Goal: Task Accomplishment & Management: Manage account settings

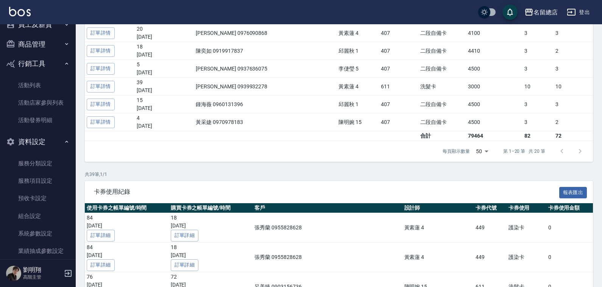
scroll to position [314, 0]
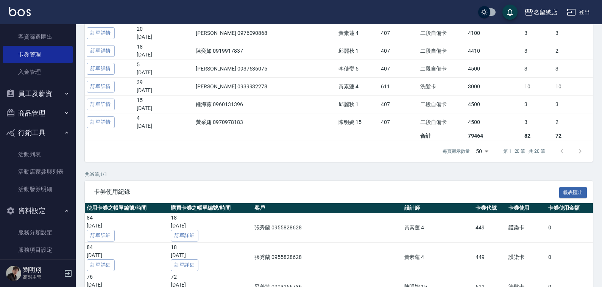
click at [50, 98] on button "員工及薪資" at bounding box center [38, 94] width 70 height 20
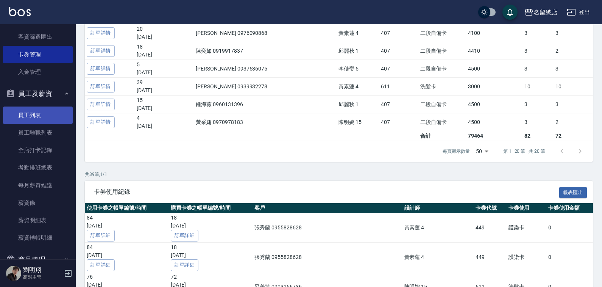
click at [46, 114] on link "員工列表" at bounding box center [38, 114] width 70 height 17
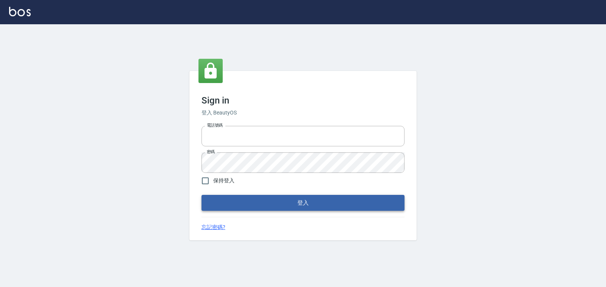
type input "0938245198"
click at [264, 195] on button "登入" at bounding box center [303, 203] width 203 height 16
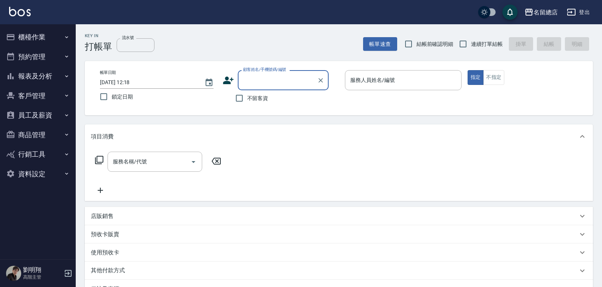
click at [57, 116] on button "員工及薪資" at bounding box center [38, 115] width 70 height 20
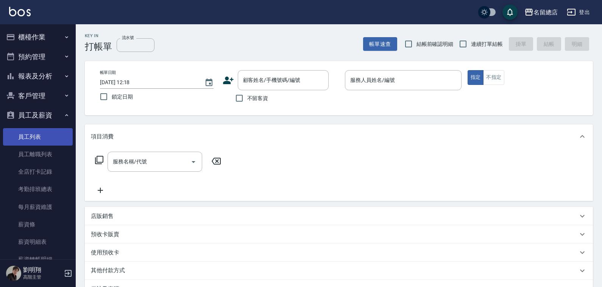
click at [34, 138] on link "員工列表" at bounding box center [38, 136] width 70 height 17
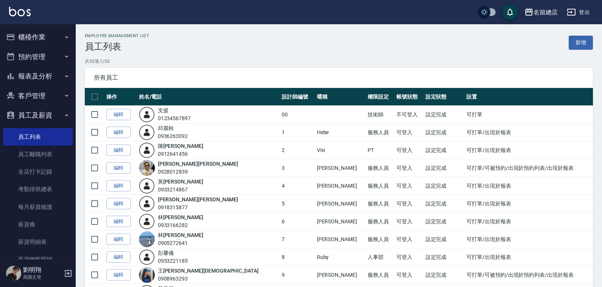
click at [117, 169] on link "編輯" at bounding box center [118, 168] width 24 height 12
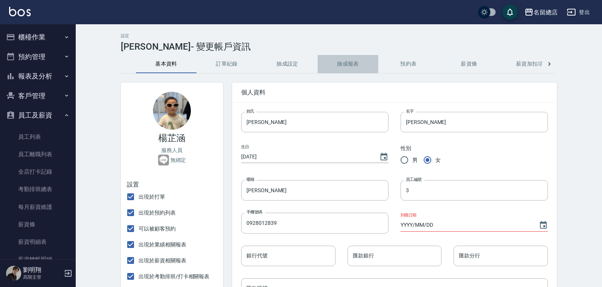
click at [338, 61] on button "抽成報表" at bounding box center [348, 64] width 61 height 18
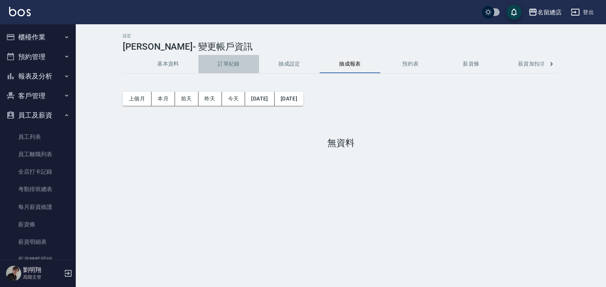
click at [259, 64] on button "訂單紀錄" at bounding box center [229, 64] width 61 height 18
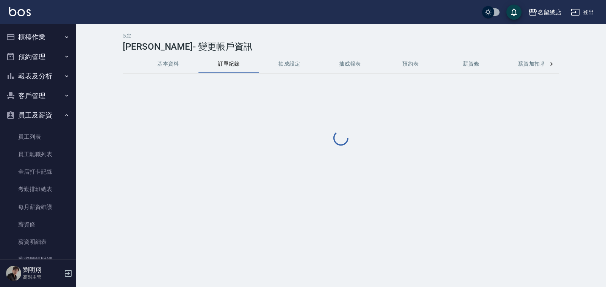
click at [292, 63] on button "抽成設定" at bounding box center [289, 64] width 61 height 18
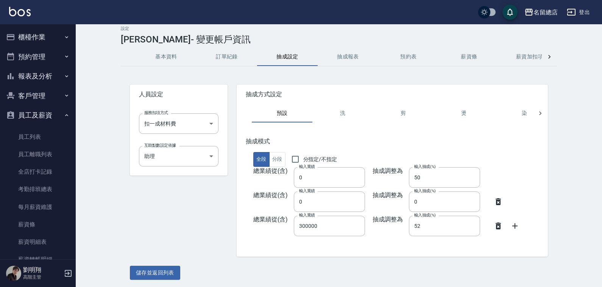
scroll to position [9, 0]
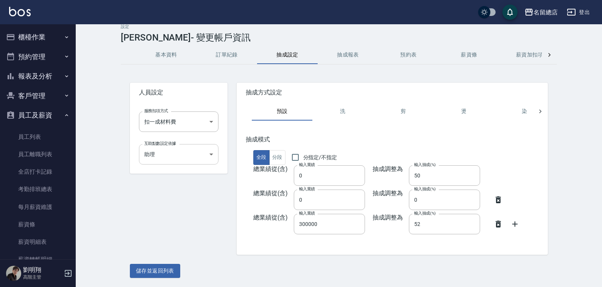
click at [181, 155] on body "名留總店 登出 櫃檯作業 打帳單 帳單列表 掛單列表 座位開單 營業儀表板 現金收支登錄 高階收支登錄 材料自購登錄 每日結帳 排班表 現場電腦打卡 掃碼打卡…" at bounding box center [301, 139] width 602 height 296
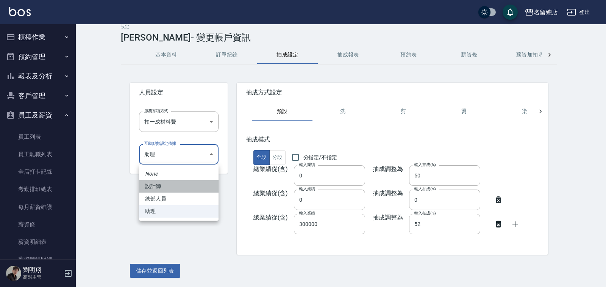
click at [174, 185] on li "設計師" at bounding box center [179, 186] width 80 height 13
type input "ed27a0db-1c1a-4b2f-90ab-71f4c2dfcfad"
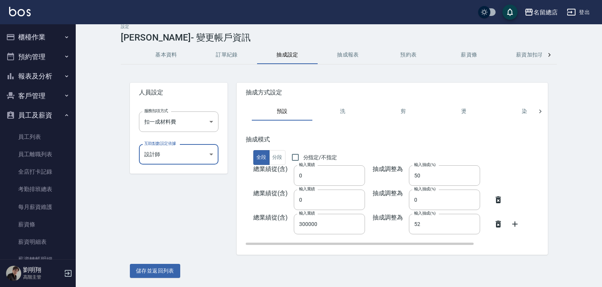
click at [503, 196] on icon at bounding box center [498, 199] width 9 height 9
type input "0"
type input "300000"
type input "52"
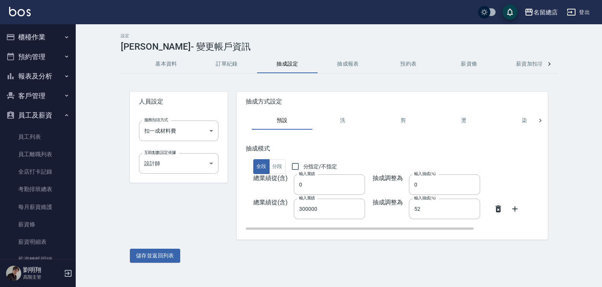
scroll to position [0, 0]
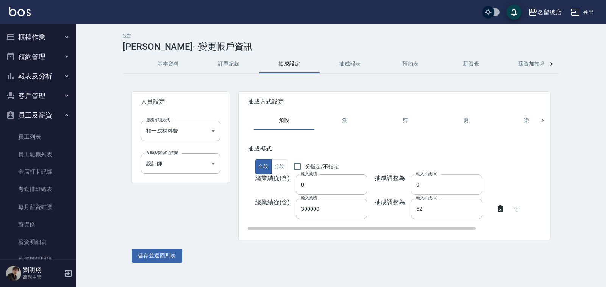
click at [455, 184] on input "0" at bounding box center [446, 184] width 71 height 20
drag, startPoint x: 454, startPoint y: 184, endPoint x: 357, endPoint y: 175, distance: 98.2
click at [357, 175] on div "總業績從(含) 輸入業績 0 輸入業績 抽成調整為 輸入抽成(%) 0 輸入抽成(%)" at bounding box center [436, 184] width 377 height 20
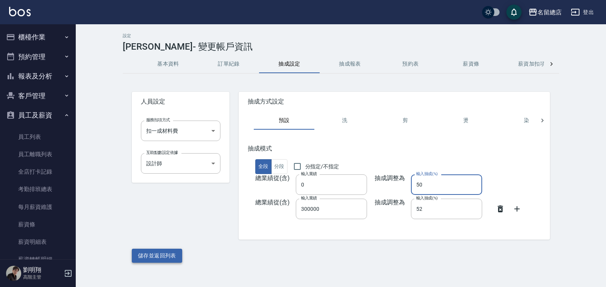
type input "50"
click at [172, 255] on button "儲存並返回列表" at bounding box center [157, 256] width 50 height 14
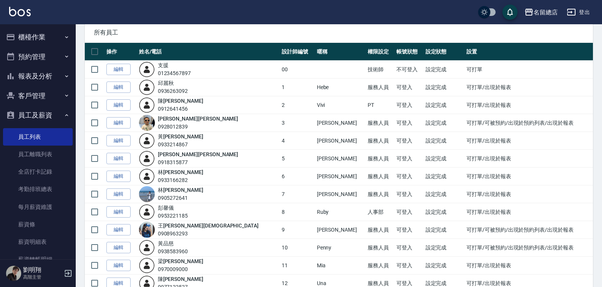
scroll to position [114, 0]
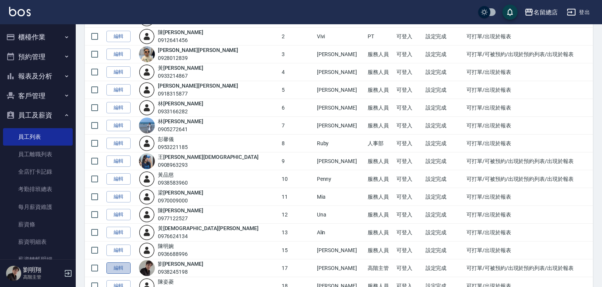
click at [110, 270] on link "編輯" at bounding box center [118, 268] width 24 height 12
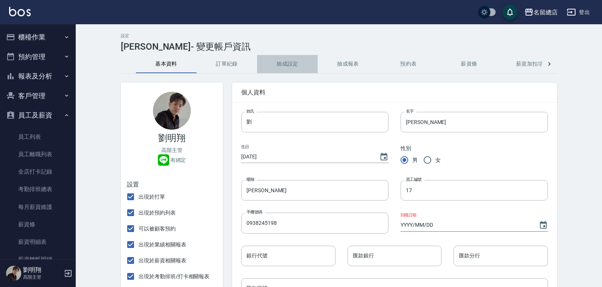
click at [289, 61] on button "抽成設定" at bounding box center [287, 64] width 61 height 18
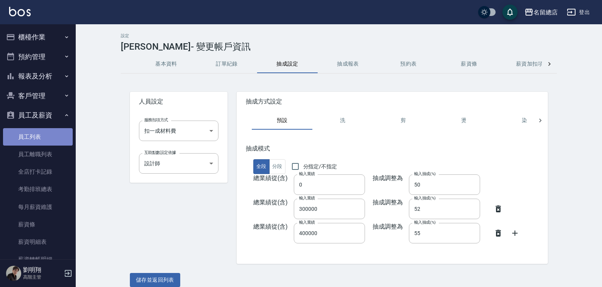
click at [52, 138] on link "員工列表" at bounding box center [38, 136] width 70 height 17
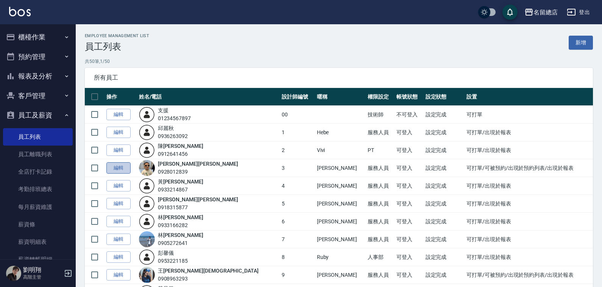
click at [120, 166] on link "編輯" at bounding box center [118, 168] width 24 height 12
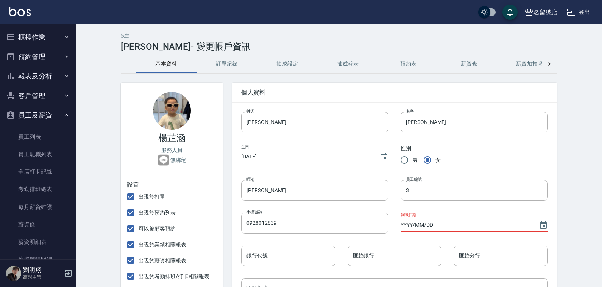
click at [282, 61] on button "抽成設定" at bounding box center [287, 64] width 61 height 18
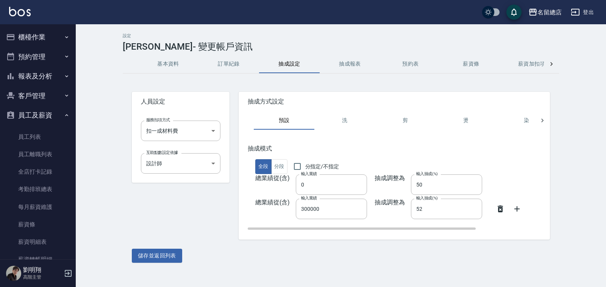
click at [518, 207] on icon at bounding box center [517, 208] width 9 height 9
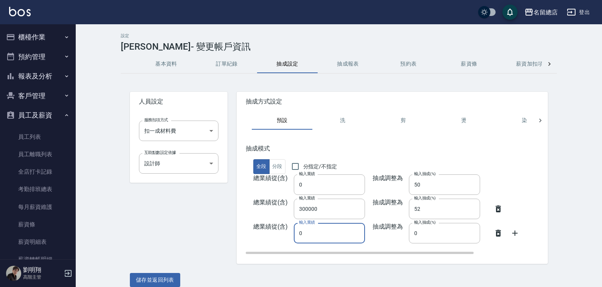
click at [336, 232] on input "0" at bounding box center [329, 233] width 71 height 20
type input "0400000"
drag, startPoint x: 448, startPoint y: 227, endPoint x: 373, endPoint y: 228, distance: 74.6
click at [373, 228] on div "總業績從(含) 輸入業績 0400000 輸入業績 抽成調整為 輸入抽成(%) 0 輸入抽成(%)" at bounding box center [434, 233] width 377 height 20
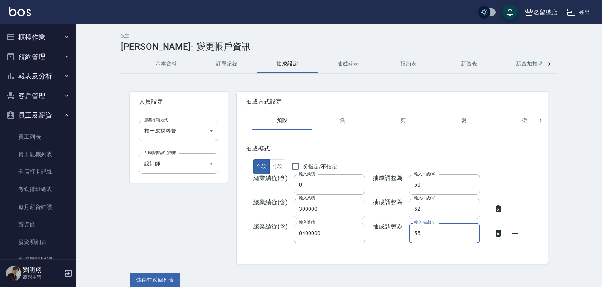
type input "55"
click at [189, 126] on body "名留總店 登出 櫃檯作業 打帳單 帳單列表 掛單列表 座位開單 營業儀表板 現金收支登錄 高階收支登錄 材料自購登錄 每日結帳 排班表 現場電腦打卡 掃碼打卡…" at bounding box center [301, 148] width 602 height 296
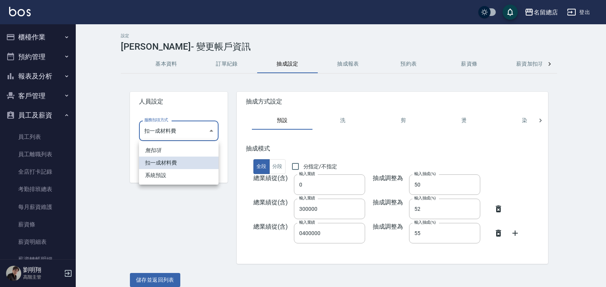
click at [188, 127] on div at bounding box center [303, 143] width 606 height 287
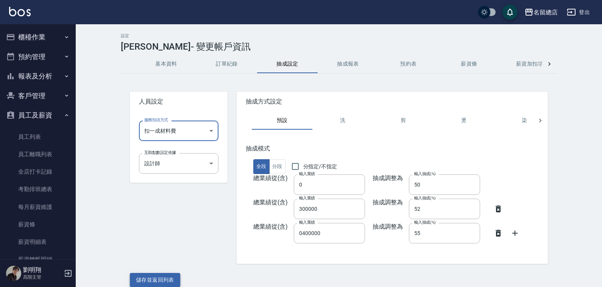
click at [160, 275] on button "儲存並返回列表" at bounding box center [155, 280] width 50 height 14
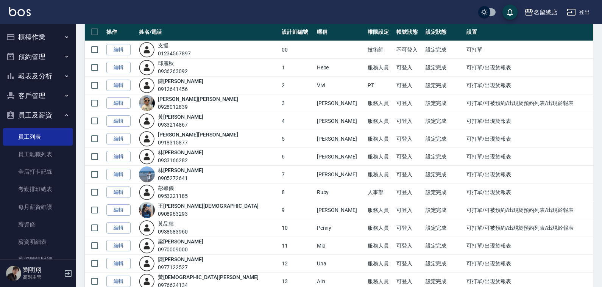
scroll to position [76, 0]
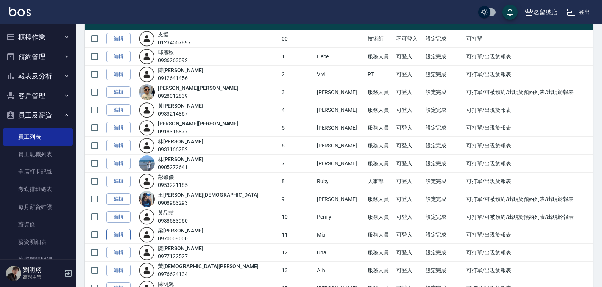
click at [119, 233] on link "編輯" at bounding box center [118, 235] width 24 height 12
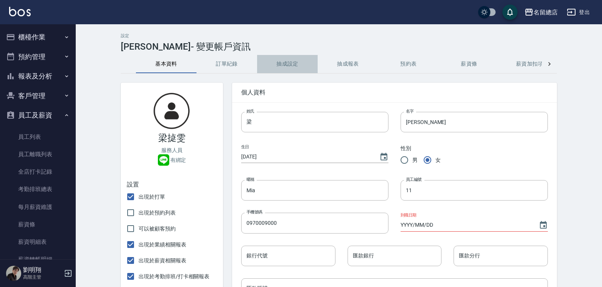
click at [299, 68] on button "抽成設定" at bounding box center [287, 64] width 61 height 18
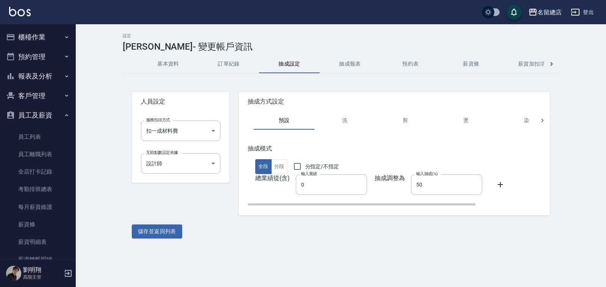
click at [499, 183] on icon at bounding box center [500, 184] width 9 height 9
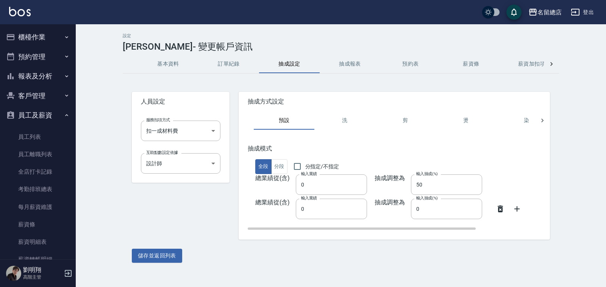
click at [230, 201] on div "抽成方式設定 預設 洗 剪 燙 染 護 頭皮 接髮 造型 spa 瓦皮 其它 抽成模式 全段 分段 分指定/不指定 總業績從(含) 輸入業績 0 輸入業績 抽…" at bounding box center [390, 161] width 321 height 157
type input "0300000"
drag, startPoint x: 443, startPoint y: 216, endPoint x: 415, endPoint y: 209, distance: 28.9
click at [415, 209] on input "0" at bounding box center [446, 209] width 71 height 20
type input "52"
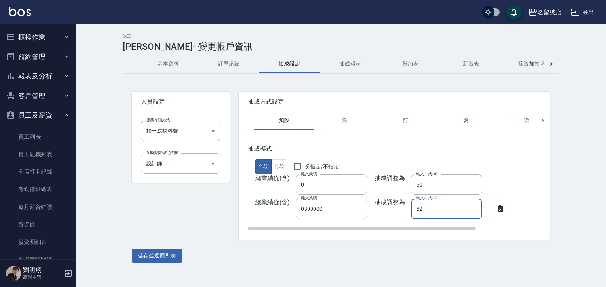
click at [522, 210] on div "總業績從(含) 輸入業績 0300000 輸入業績 抽成調整為 輸入抽成(%) 52 輸入抽成(%)" at bounding box center [436, 209] width 377 height 20
click at [519, 206] on icon at bounding box center [517, 208] width 9 height 9
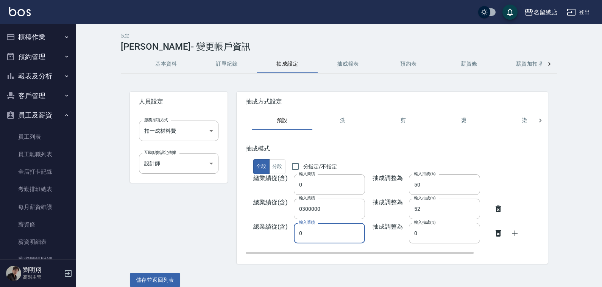
drag, startPoint x: 310, startPoint y: 233, endPoint x: 279, endPoint y: 234, distance: 30.7
click at [294, 232] on div "總業績從(含) 輸入業績 0 輸入業績 抽成調整為 輸入抽成(%) 0 輸入抽成(%)" at bounding box center [434, 233] width 377 height 20
type input "400000"
drag, startPoint x: 452, startPoint y: 241, endPoint x: 388, endPoint y: 225, distance: 66.7
click at [388, 225] on div "總業績從(含) 輸入業績 400000 輸入業績 抽成調整為 輸入抽成(%) 0 輸入抽成(%)" at bounding box center [434, 233] width 377 height 20
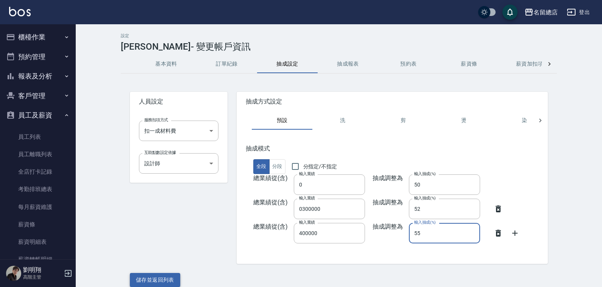
type input "55"
click at [167, 280] on button "儲存並返回列表" at bounding box center [155, 280] width 50 height 14
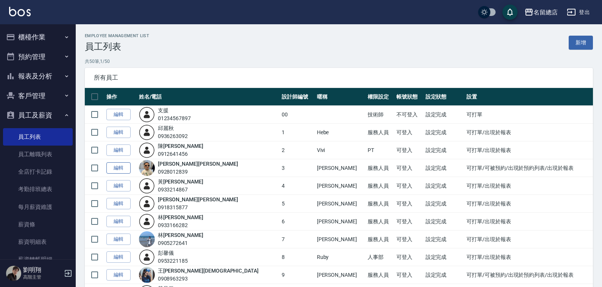
click at [116, 163] on link "編輯" at bounding box center [118, 168] width 24 height 12
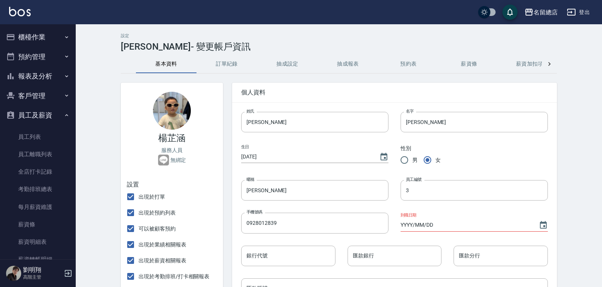
click at [532, 63] on button "薪資加扣項" at bounding box center [530, 64] width 61 height 18
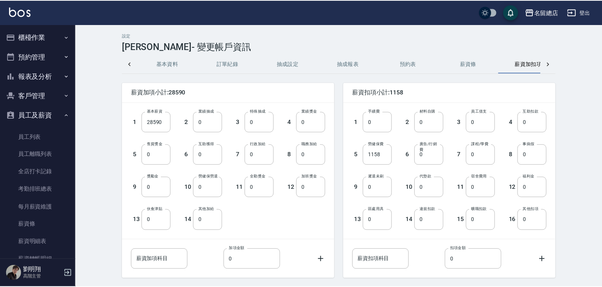
scroll to position [0, 18]
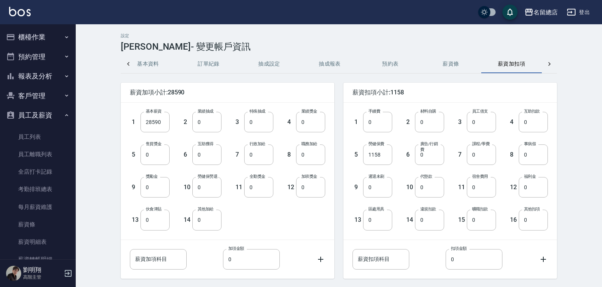
drag, startPoint x: 163, startPoint y: 121, endPoint x: 120, endPoint y: 114, distance: 43.0
click at [120, 114] on div "薪資加項小計:28590 1 基本薪資 28590 基本薪資 2 業績抽成 0 業績抽成 3 特殊抽成 0 特殊抽成 4 業績獎金 0 業績獎金 5 售貨獎金…" at bounding box center [223, 176] width 223 height 205
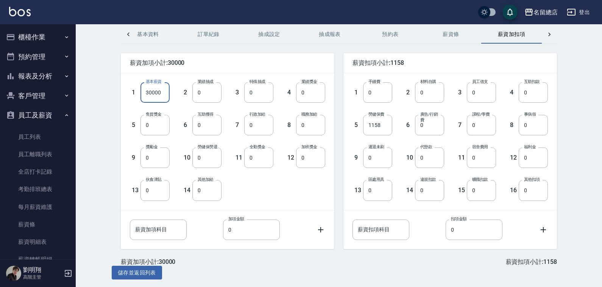
scroll to position [31, 0]
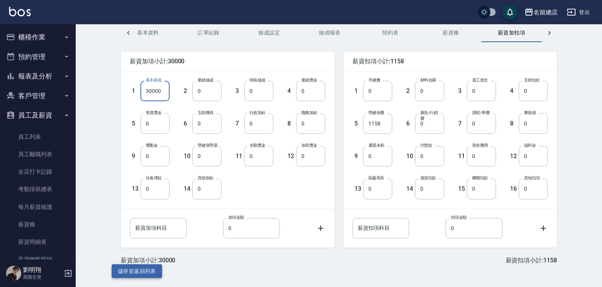
type input "30000"
click at [151, 266] on button "儲存並返回列表" at bounding box center [137, 271] width 50 height 14
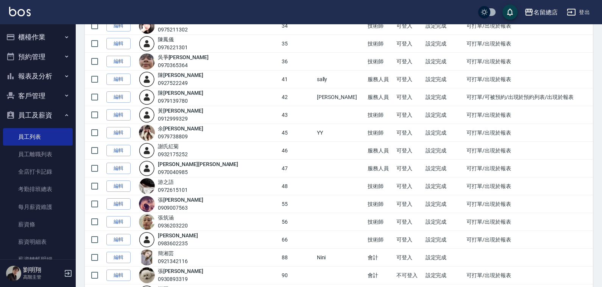
scroll to position [606, 0]
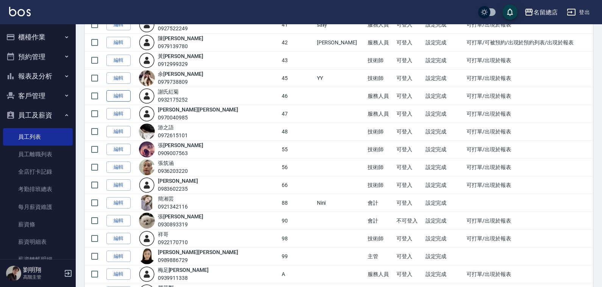
click at [115, 96] on link "編輯" at bounding box center [118, 96] width 24 height 12
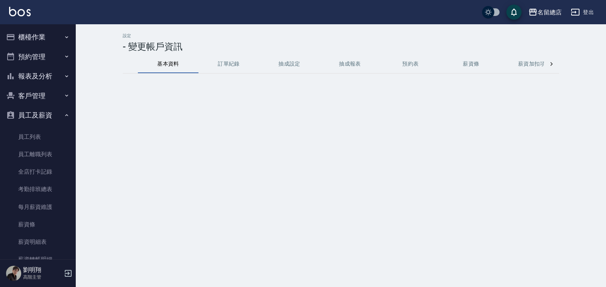
click at [293, 67] on button "抽成設定" at bounding box center [289, 64] width 61 height 18
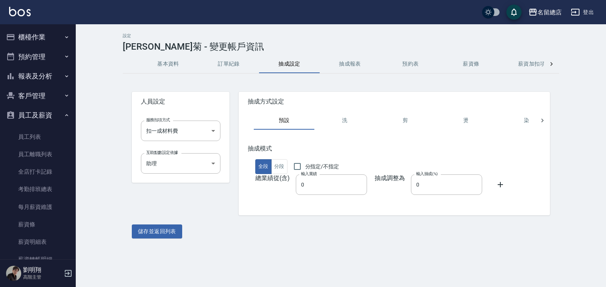
click at [251, 69] on button "訂單紀錄" at bounding box center [229, 64] width 61 height 18
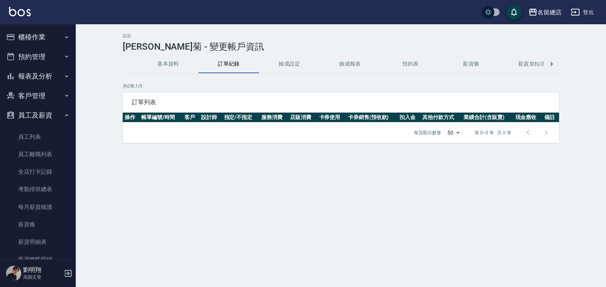
click at [161, 62] on button "基本資料" at bounding box center [168, 64] width 61 height 18
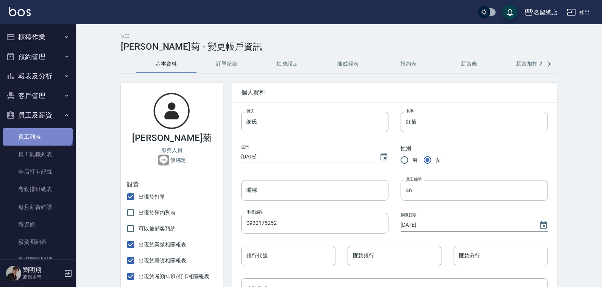
click at [37, 132] on link "員工列表" at bounding box center [38, 136] width 70 height 17
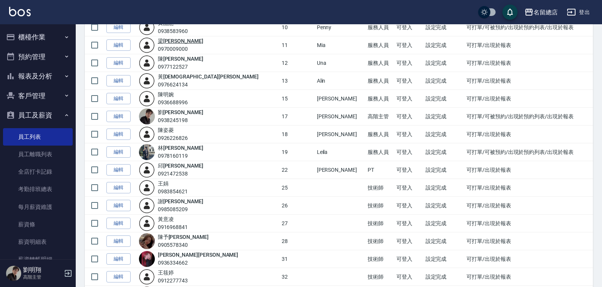
scroll to position [303, 0]
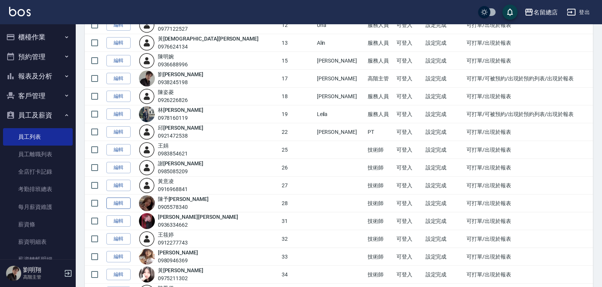
click at [116, 199] on link "編輯" at bounding box center [118, 203] width 24 height 12
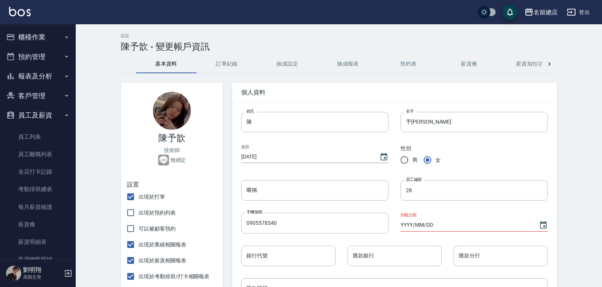
click at [291, 65] on button "抽成設定" at bounding box center [287, 64] width 61 height 18
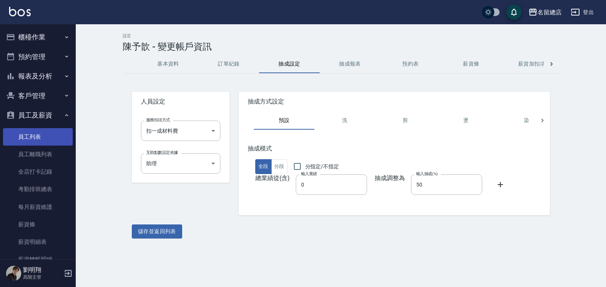
click at [37, 137] on link "員工列表" at bounding box center [38, 136] width 70 height 17
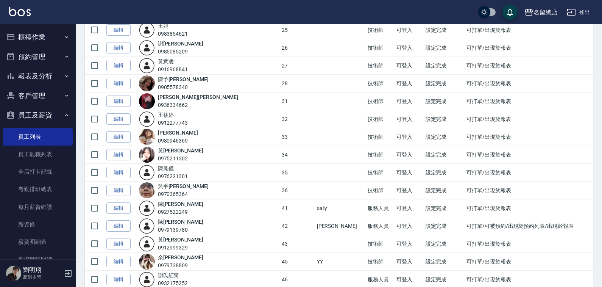
scroll to position [530, 0]
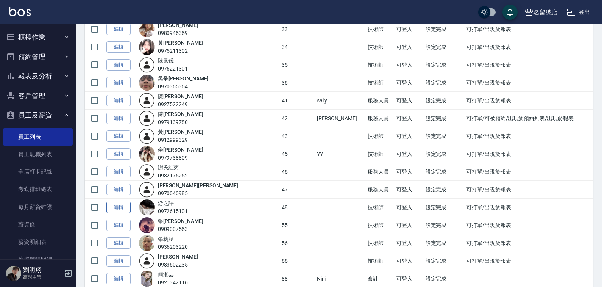
click at [128, 207] on link "編輯" at bounding box center [118, 208] width 24 height 12
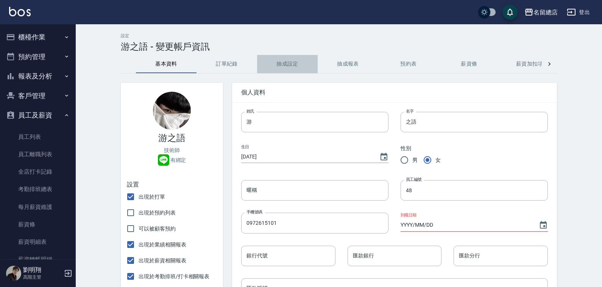
click at [282, 63] on button "抽成設定" at bounding box center [287, 64] width 61 height 18
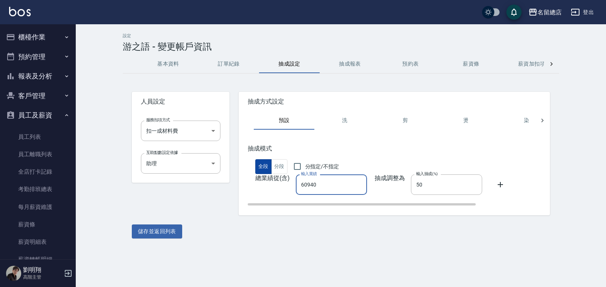
drag, startPoint x: 327, startPoint y: 180, endPoint x: 259, endPoint y: 172, distance: 69.0
click at [259, 172] on div "抽成模式 全段 分段 分指定/不指定 總業績從(含) 輸入業績 60940 輸入業績 抽成調整為 輸入抽成(%) 50 輸入抽成(%)" at bounding box center [436, 175] width 377 height 61
type input "0"
click at [169, 235] on button "儲存並返回列表" at bounding box center [157, 231] width 50 height 14
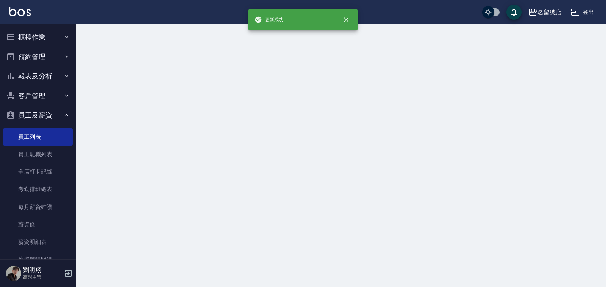
click at [145, 231] on div at bounding box center [303, 143] width 606 height 287
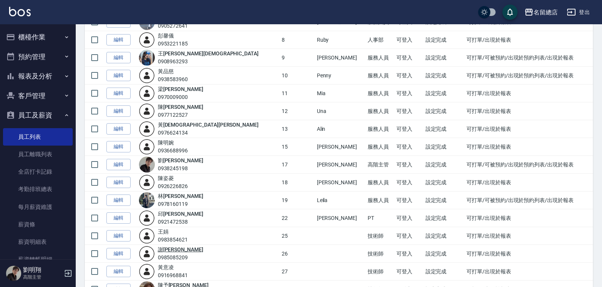
scroll to position [227, 0]
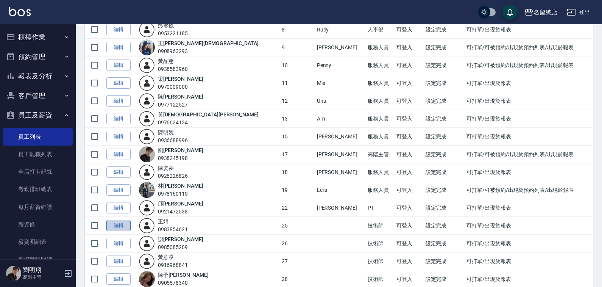
click at [119, 224] on link "編輯" at bounding box center [118, 226] width 24 height 12
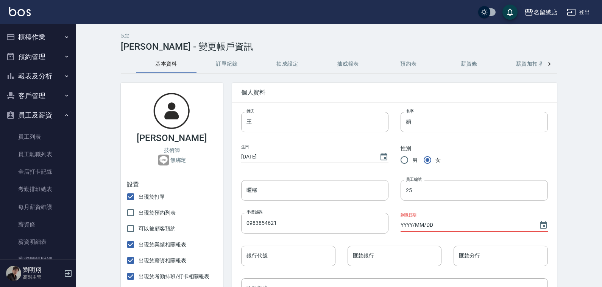
click at [285, 64] on button "抽成設定" at bounding box center [287, 64] width 61 height 18
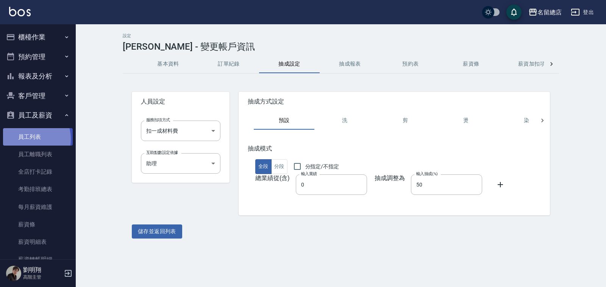
click at [26, 139] on link "員工列表" at bounding box center [38, 136] width 70 height 17
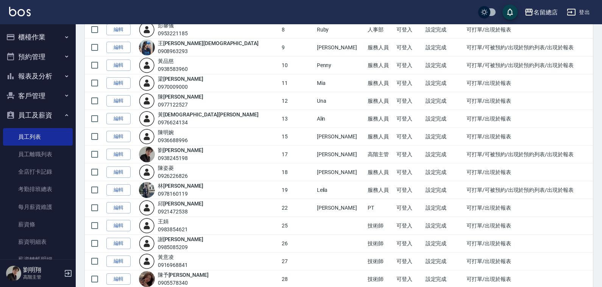
scroll to position [265, 0]
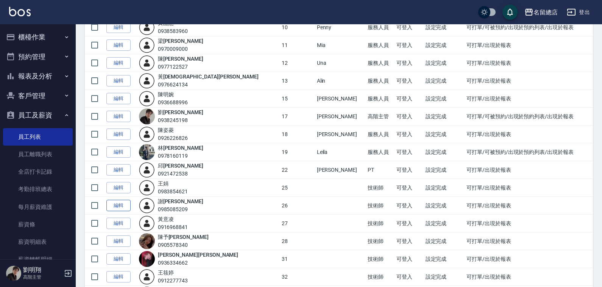
click at [125, 205] on link "編輯" at bounding box center [118, 206] width 24 height 12
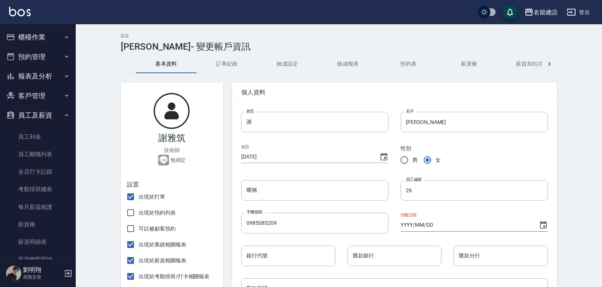
click at [259, 58] on button "抽成設定" at bounding box center [287, 64] width 61 height 18
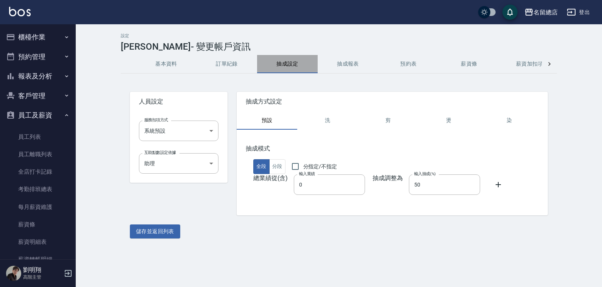
click at [283, 65] on button "抽成設定" at bounding box center [287, 64] width 61 height 18
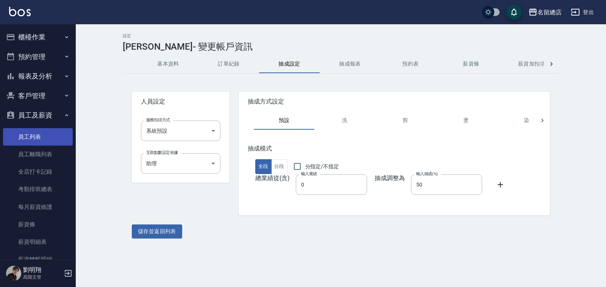
click at [39, 140] on link "員工列表" at bounding box center [38, 136] width 70 height 17
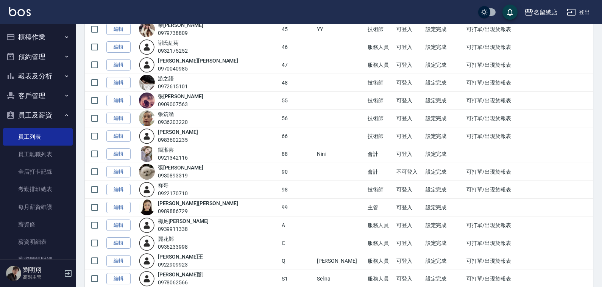
scroll to position [644, 0]
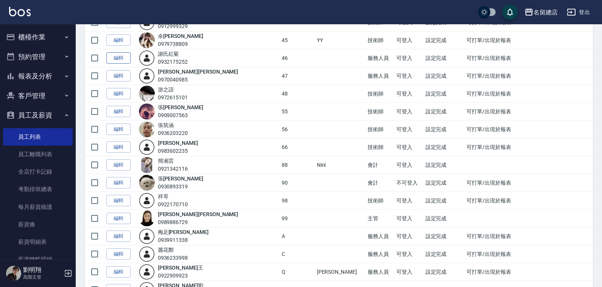
click at [124, 59] on link "編輯" at bounding box center [118, 58] width 24 height 12
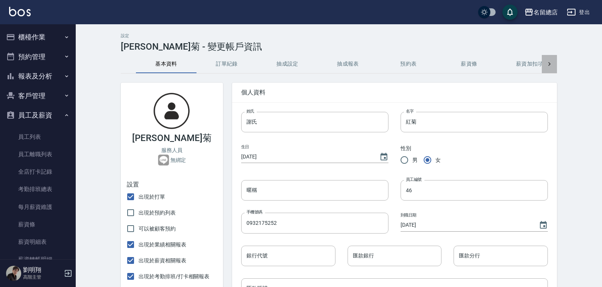
click at [547, 63] on icon at bounding box center [550, 64] width 8 height 8
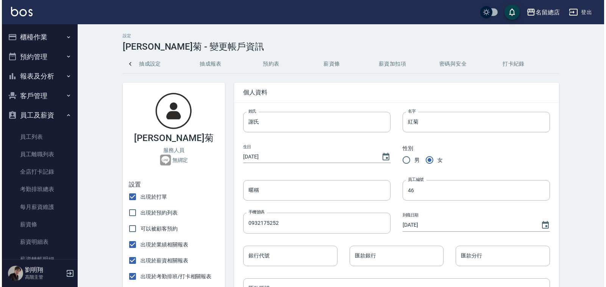
scroll to position [0, 139]
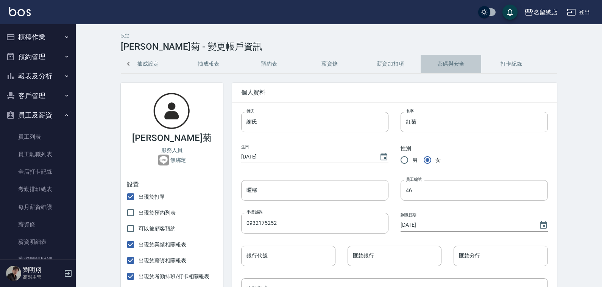
click at [452, 67] on button "密碼與安全" at bounding box center [451, 64] width 61 height 18
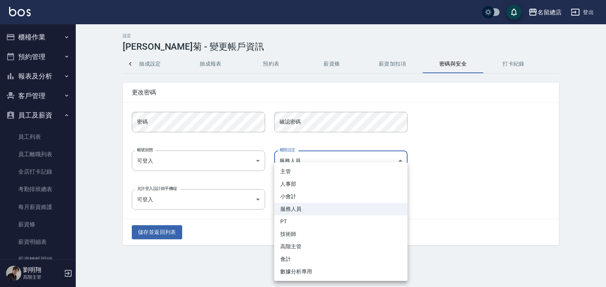
click at [306, 163] on body "名留總店 登出 櫃檯作業 打帳單 帳單列表 掛單列表 座位開單 營業儀表板 現金收支登錄 高階收支登錄 材料自購登錄 每日結帳 排班表 現場電腦打卡 掃碼打卡…" at bounding box center [303, 143] width 606 height 287
click at [298, 230] on li "技術師" at bounding box center [340, 234] width 133 height 13
type input "80b45619-19f2-4743-bae4-326a9fe78161"
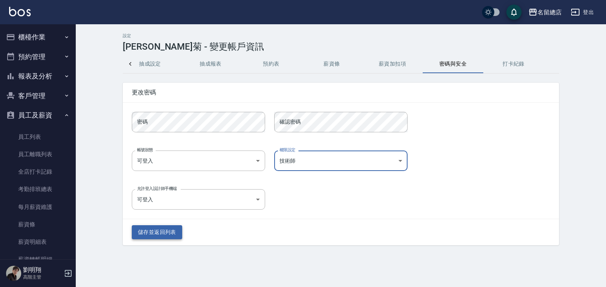
click at [144, 227] on button "儲存並返回列表" at bounding box center [157, 232] width 50 height 14
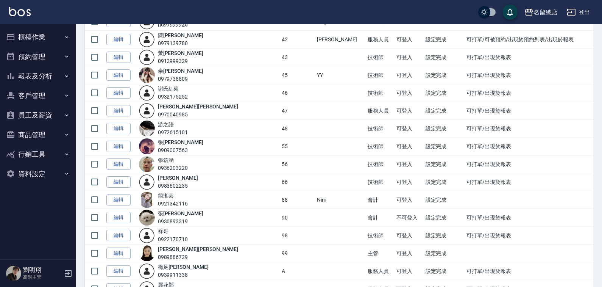
scroll to position [644, 0]
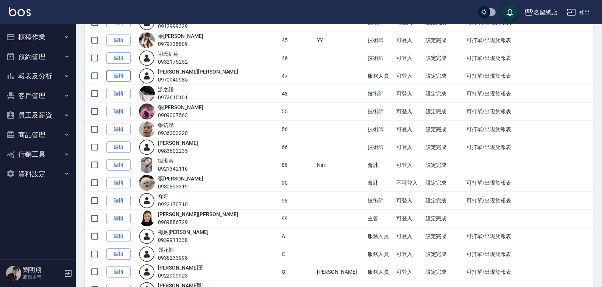
click at [127, 77] on link "編輯" at bounding box center [118, 76] width 24 height 12
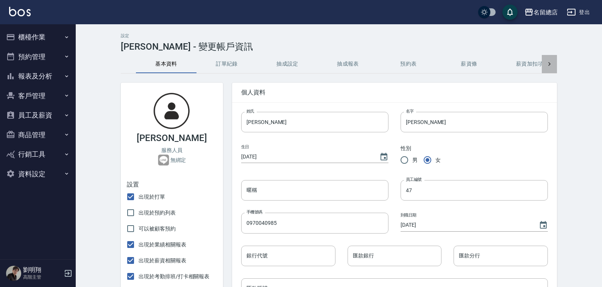
click at [548, 63] on icon at bounding box center [550, 64] width 8 height 8
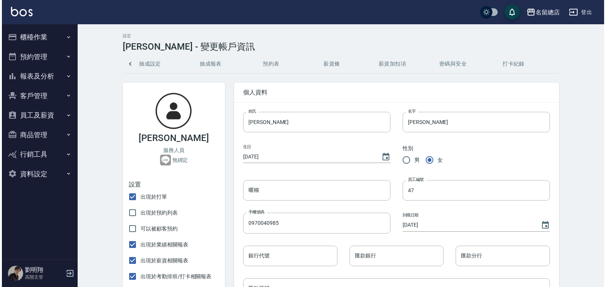
scroll to position [0, 139]
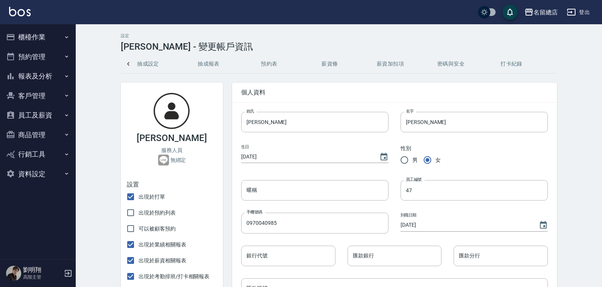
click at [436, 64] on button "密碼與安全" at bounding box center [451, 64] width 61 height 18
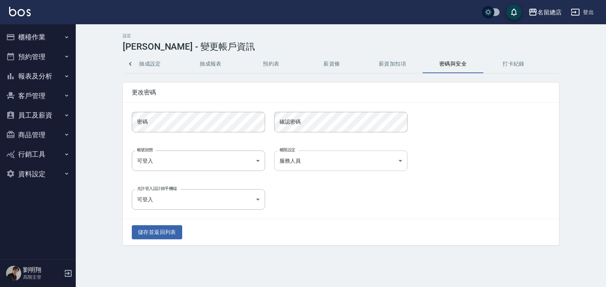
click at [304, 157] on body "名留總店 登出 櫃檯作業 打帳單 帳單列表 掛單列表 座位開單 營業儀表板 現金收支登錄 高階收支登錄 材料自購登錄 每日結帳 排班表 現場電腦打卡 掃碼打卡…" at bounding box center [303, 143] width 606 height 287
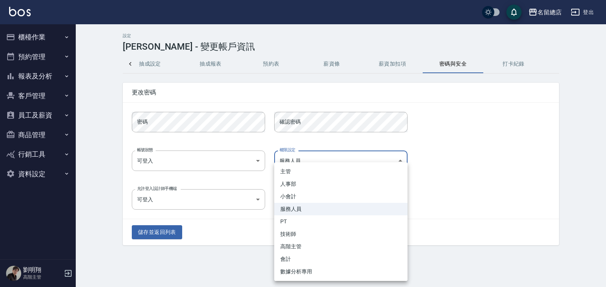
click at [297, 229] on li "技術師" at bounding box center [340, 234] width 133 height 13
type input "80b45619-19f2-4743-bae4-326a9fe78161"
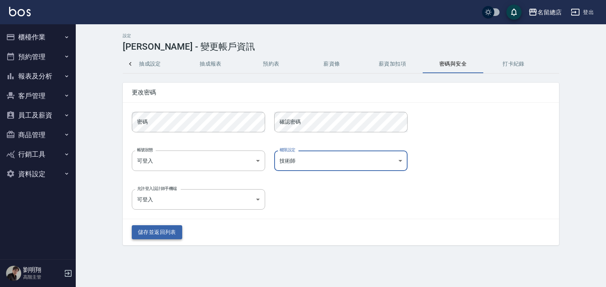
click at [168, 235] on button "儲存並返回列表" at bounding box center [157, 232] width 50 height 14
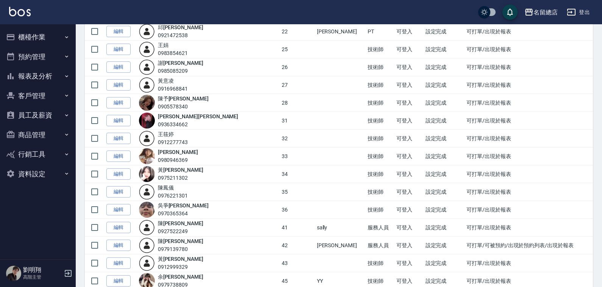
scroll to position [417, 0]
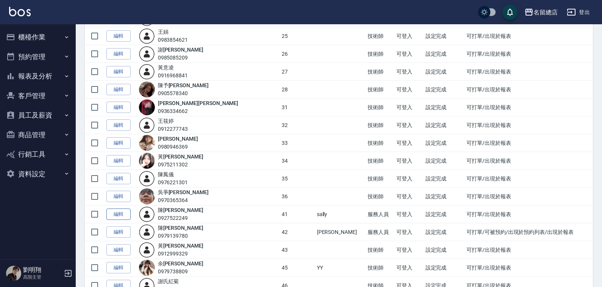
click at [125, 216] on link "編輯" at bounding box center [118, 214] width 24 height 12
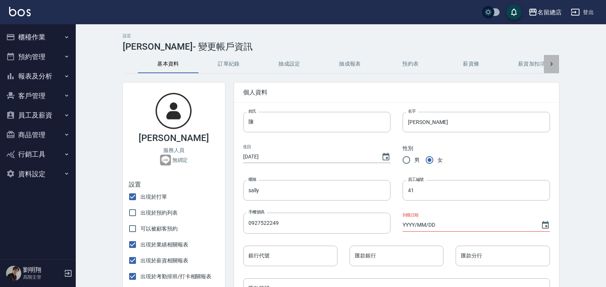
click at [550, 65] on icon at bounding box center [552, 64] width 8 height 8
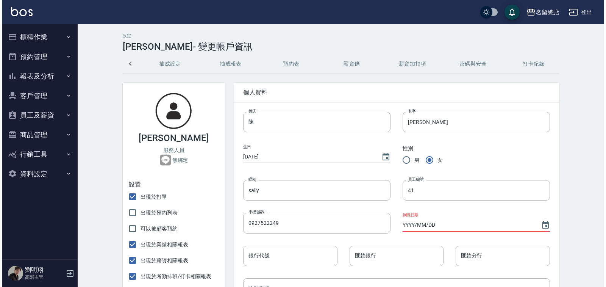
scroll to position [0, 139]
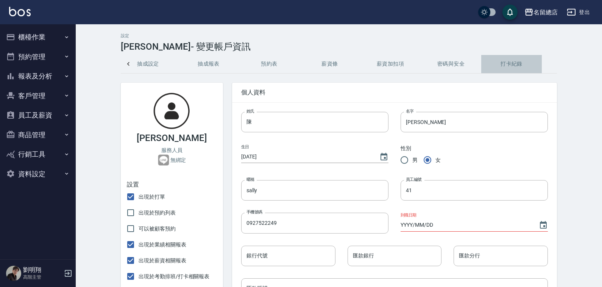
click at [512, 63] on button "打卡紀錄" at bounding box center [512, 64] width 61 height 18
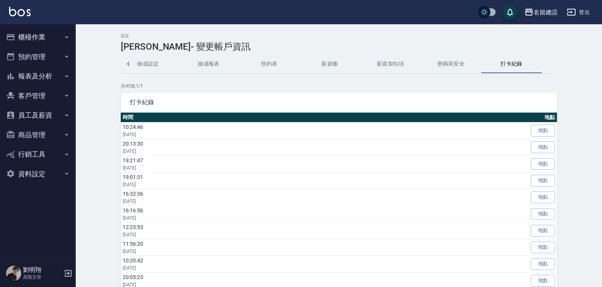
click at [437, 67] on button "密碼與安全" at bounding box center [451, 64] width 61 height 18
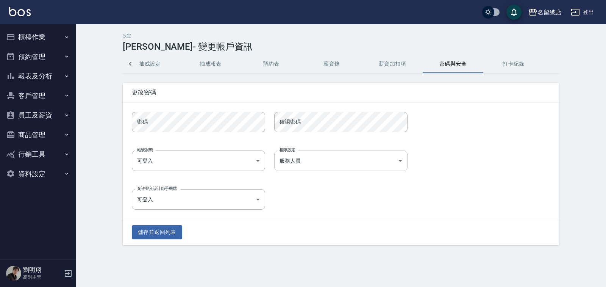
click at [351, 160] on body "名留總店 登出 櫃檯作業 打帳單 帳單列表 掛單列表 座位開單 營業儀表板 現金收支登錄 高階收支登錄 材料自購登錄 每日結帳 排班表 現場電腦打卡 掃碼打卡…" at bounding box center [303, 143] width 606 height 287
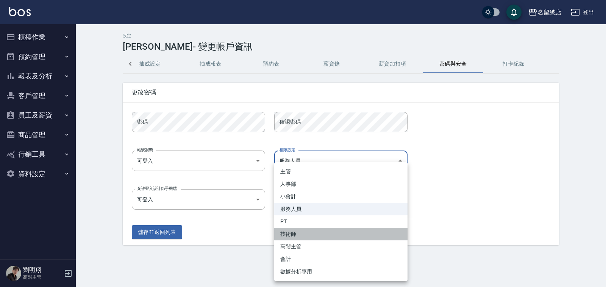
click at [294, 233] on li "技術師" at bounding box center [340, 234] width 133 height 13
type input "80b45619-19f2-4743-bae4-326a9fe78161"
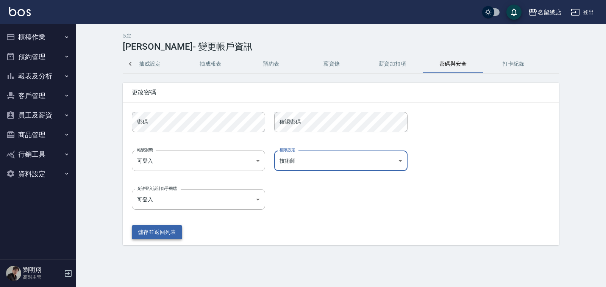
click at [148, 234] on button "儲存並返回列表" at bounding box center [157, 232] width 50 height 14
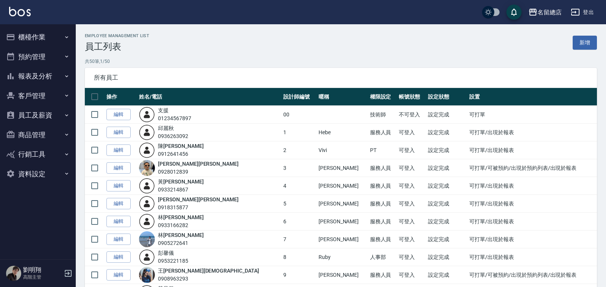
click at [53, 110] on button "員工及薪資" at bounding box center [38, 115] width 70 height 20
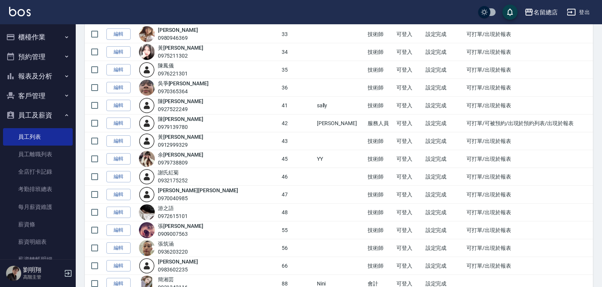
scroll to position [568, 0]
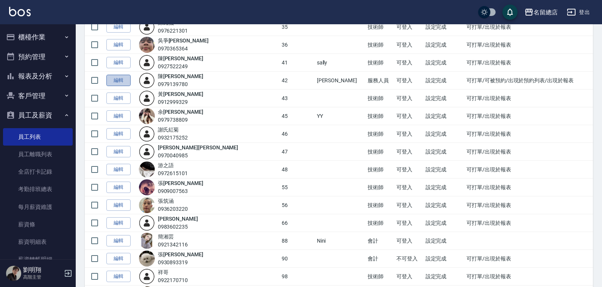
click at [124, 81] on link "編輯" at bounding box center [118, 81] width 24 height 12
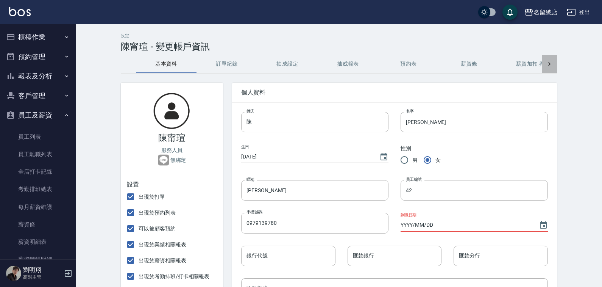
click at [551, 64] on icon at bounding box center [550, 64] width 2 height 4
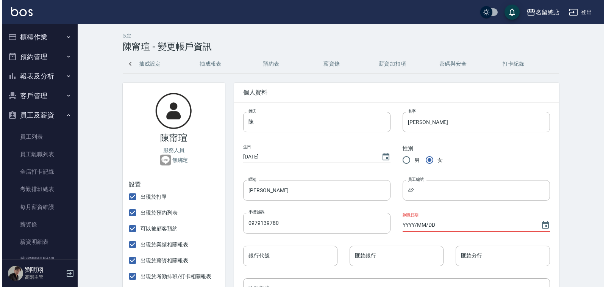
scroll to position [0, 139]
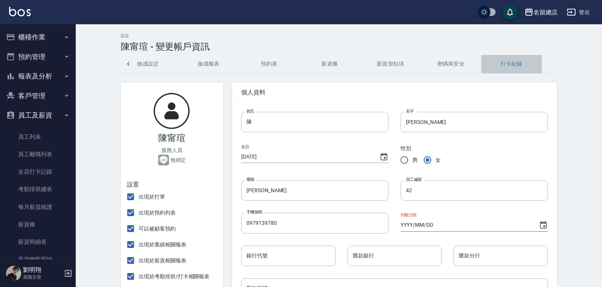
click at [516, 66] on button "打卡紀錄" at bounding box center [512, 64] width 61 height 18
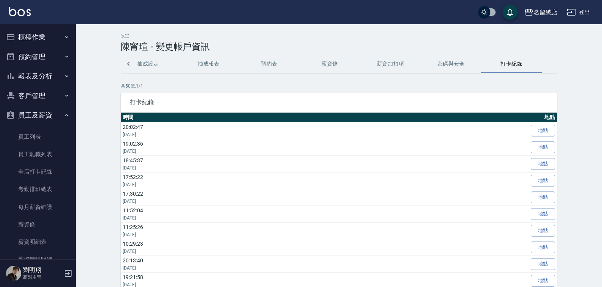
click at [453, 67] on button "密碼與安全" at bounding box center [451, 64] width 61 height 18
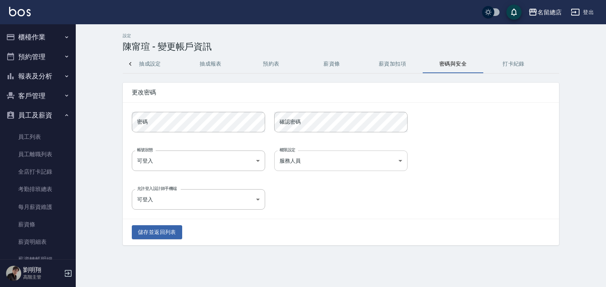
click at [351, 163] on body "名留總店 登出 櫃檯作業 打帳單 帳單列表 掛單列表 座位開單 營業儀表板 現金收支登錄 高階收支登錄 材料自購登錄 每日結帳 排班表 現場電腦打卡 掃碼打卡…" at bounding box center [303, 143] width 606 height 287
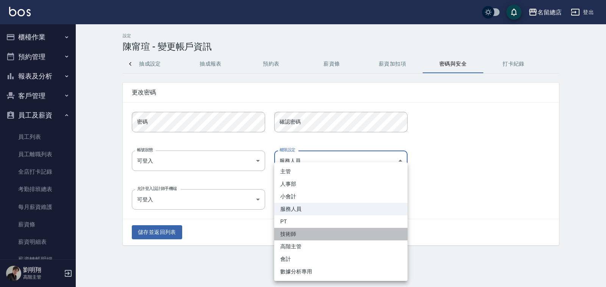
click at [299, 234] on li "技術師" at bounding box center [340, 234] width 133 height 13
type input "80b45619-19f2-4743-bae4-326a9fe78161"
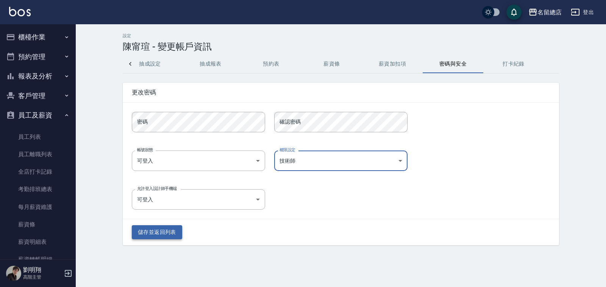
click at [169, 234] on button "儲存並返回列表" at bounding box center [157, 232] width 50 height 14
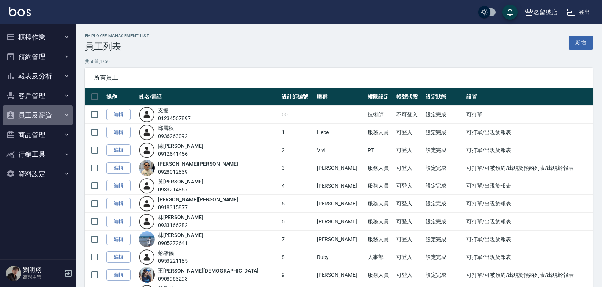
click at [49, 110] on button "員工及薪資" at bounding box center [38, 115] width 70 height 20
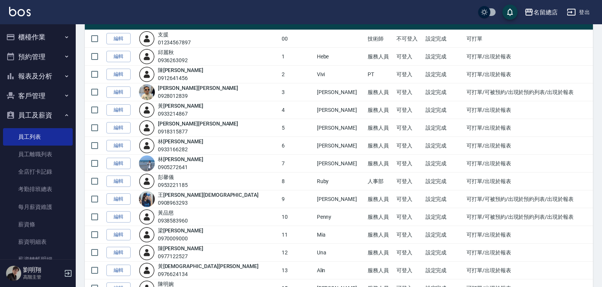
click at [64, 116] on icon "button" at bounding box center [67, 115] width 6 height 6
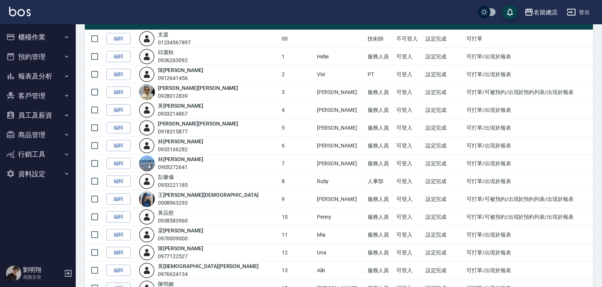
click at [36, 108] on button "員工及薪資" at bounding box center [38, 115] width 70 height 20
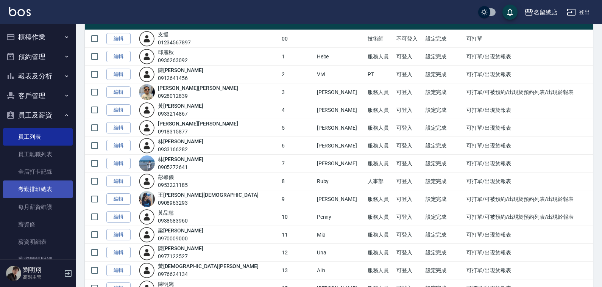
click at [40, 183] on link "考勤排班總表" at bounding box center [38, 188] width 70 height 17
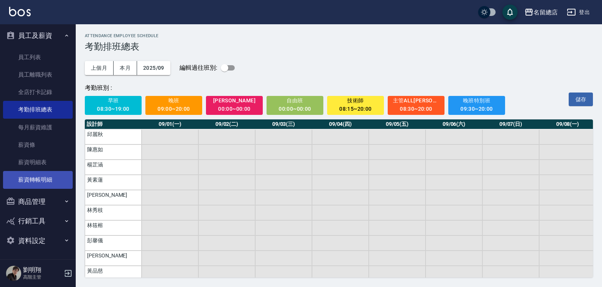
scroll to position [1, 0]
click at [45, 232] on button "資料設定" at bounding box center [38, 241] width 70 height 20
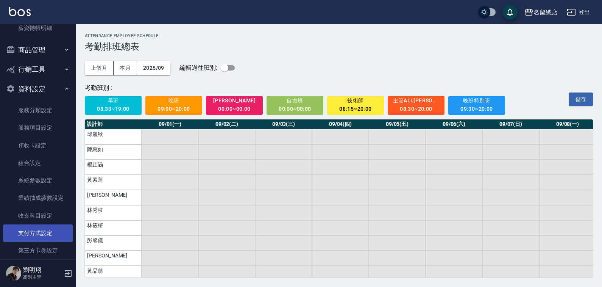
scroll to position [261, 0]
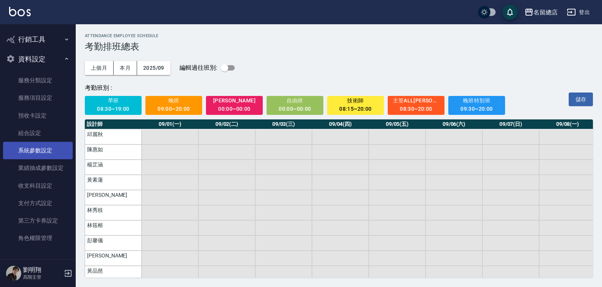
click at [44, 147] on link "系統參數設定" at bounding box center [38, 150] width 70 height 17
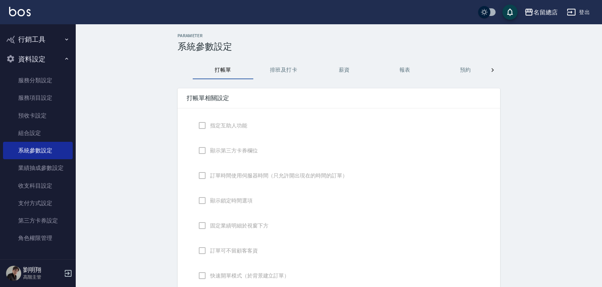
checkbox input "true"
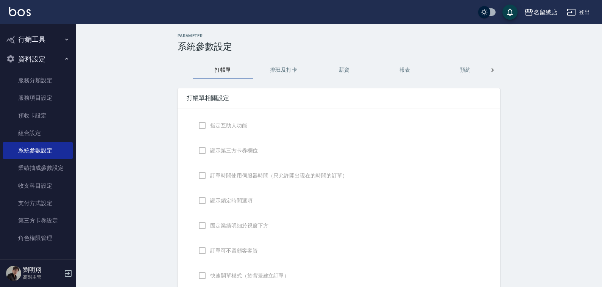
checkbox input "false"
type input "NICKNAME"
type input "LASTORDER"
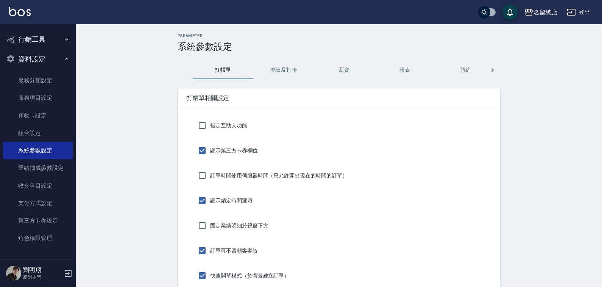
click at [291, 71] on button "排班及打卡" at bounding box center [283, 70] width 61 height 18
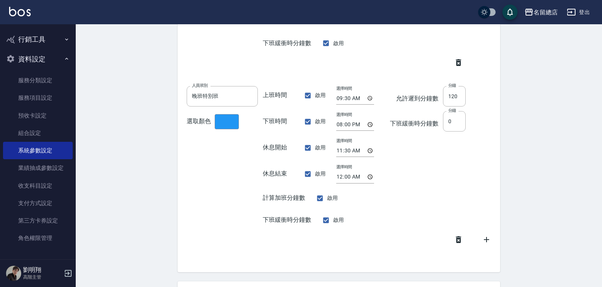
scroll to position [1106, 0]
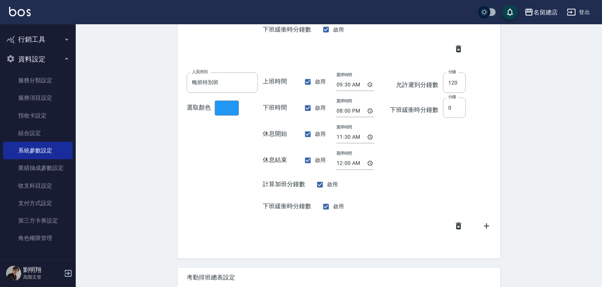
click at [487, 229] on icon at bounding box center [486, 225] width 9 height 9
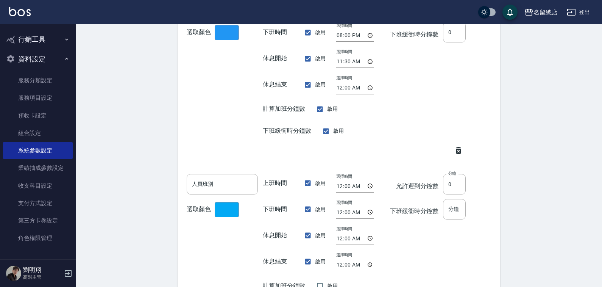
scroll to position [1181, 0]
click at [212, 178] on input "人員班別" at bounding box center [222, 184] width 71 height 20
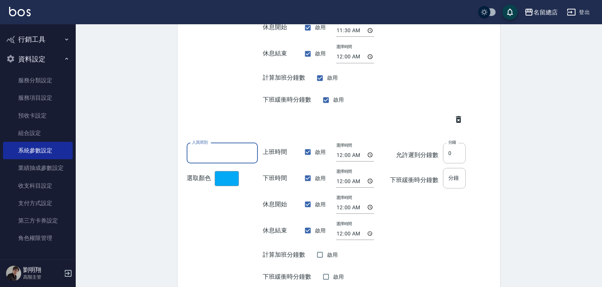
scroll to position [1213, 0]
click at [228, 187] on div "人員班別 人員班別 選取顏色" at bounding box center [225, 216] width 76 height 149
click at [228, 179] on button "button" at bounding box center [227, 178] width 24 height 15
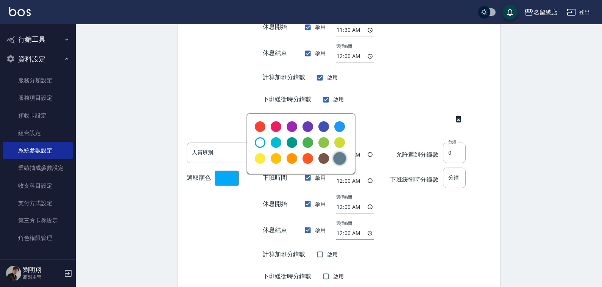
click at [340, 155] on div at bounding box center [339, 158] width 13 height 13
click at [196, 151] on div at bounding box center [301, 143] width 602 height 287
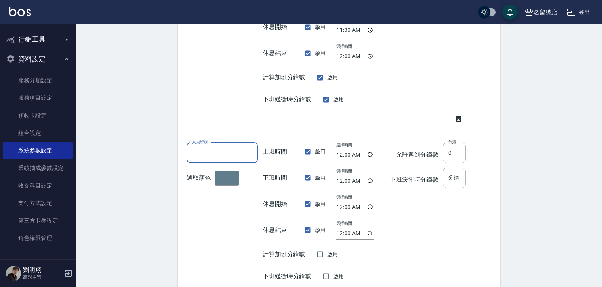
click at [221, 150] on input "人員班別" at bounding box center [222, 152] width 71 height 20
type input "城市外籍生"
click at [355, 155] on input "00:00" at bounding box center [355, 155] width 38 height 13
type input "11:00"
click at [355, 180] on input "00:00" at bounding box center [355, 181] width 38 height 13
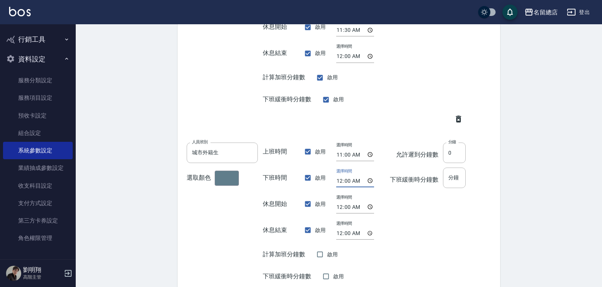
type input "02:00"
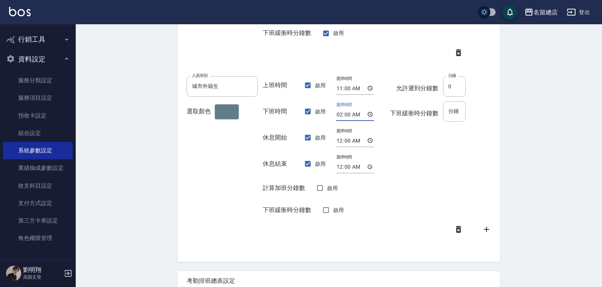
scroll to position [1358, 0]
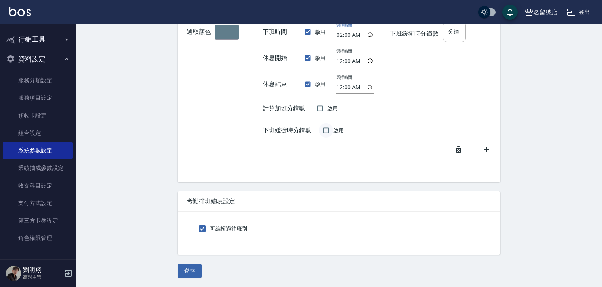
click at [326, 131] on input "啟用" at bounding box center [326, 130] width 14 height 14
checkbox input "true"
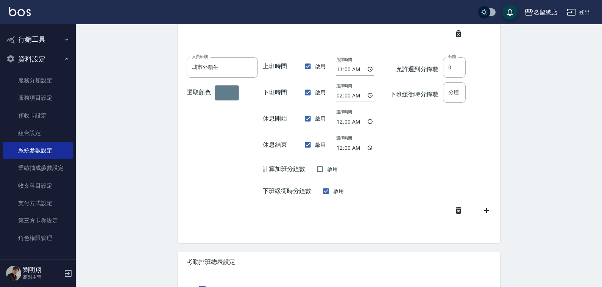
scroll to position [1283, 0]
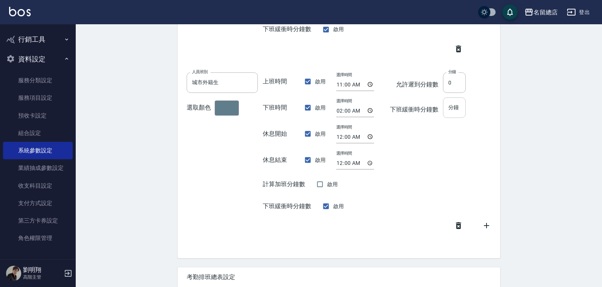
click at [451, 107] on input "分鐘" at bounding box center [454, 107] width 23 height 20
type input "30"
click at [421, 154] on div "允許遲到分鐘數 分鐘 0 分鐘 下班緩衝時分鐘數 分鐘 30 分鐘" at bounding box center [428, 146] width 76 height 149
click at [429, 153] on div "允許遲到分鐘數 分鐘 0 分鐘 下班緩衝時分鐘數 分鐘 30 分鐘" at bounding box center [428, 146] width 76 height 149
click at [360, 86] on input "11:00" at bounding box center [355, 84] width 38 height 13
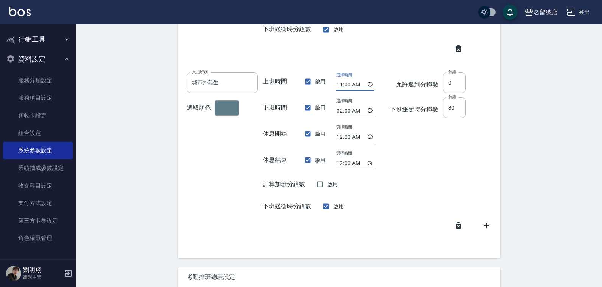
click at [354, 84] on input "11:00" at bounding box center [355, 84] width 38 height 13
type input "10:30"
click at [453, 80] on input "0" at bounding box center [454, 82] width 23 height 20
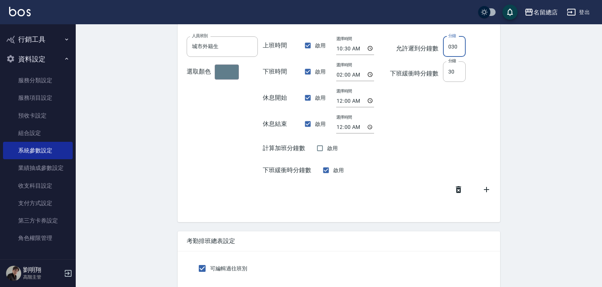
scroll to position [1358, 0]
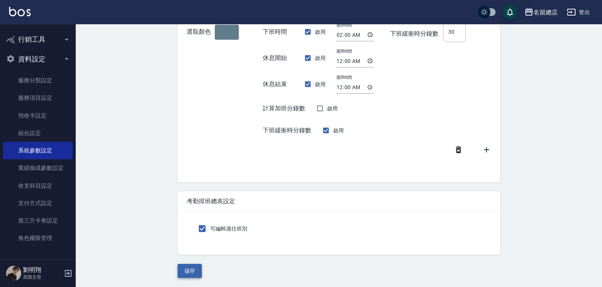
type input "030"
click at [194, 271] on button "儲存" at bounding box center [190, 271] width 24 height 14
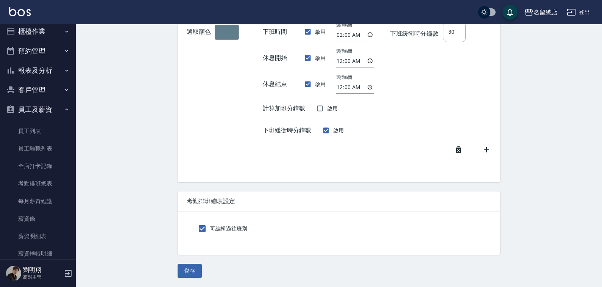
scroll to position [0, 0]
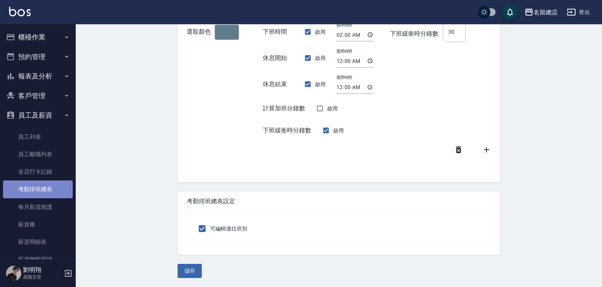
click at [48, 182] on link "考勤排班總表" at bounding box center [38, 188] width 70 height 17
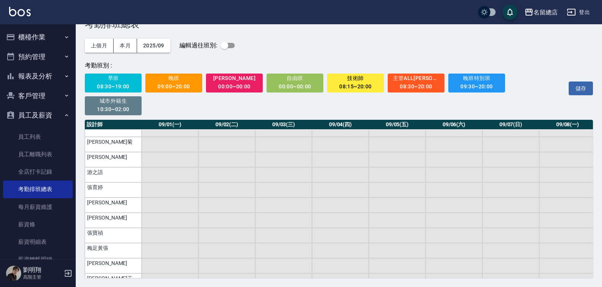
scroll to position [465, 0]
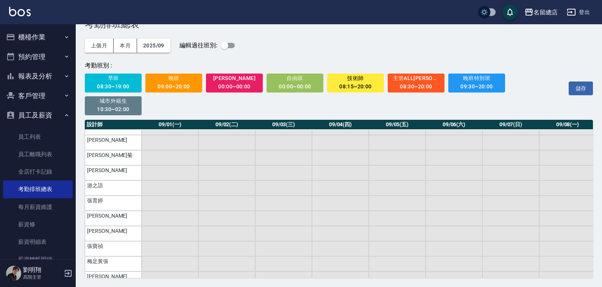
click at [233, 45] on input "checkbox" at bounding box center [224, 45] width 43 height 14
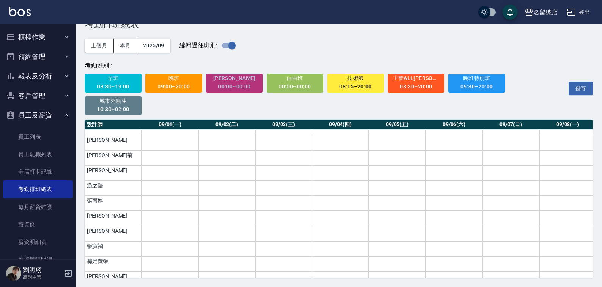
click at [238, 81] on span "[PERSON_NAME]" at bounding box center [234, 78] width 47 height 9
click at [157, 172] on td "a dense table" at bounding box center [170, 172] width 57 height 15
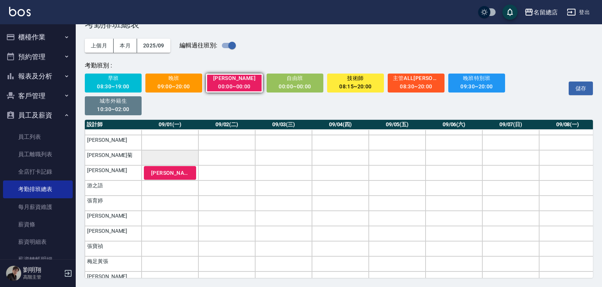
click at [164, 158] on td "a dense table" at bounding box center [170, 157] width 57 height 15
click at [236, 160] on td "a dense table" at bounding box center [227, 157] width 57 height 15
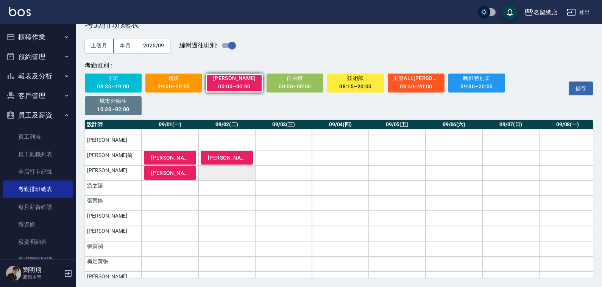
click at [226, 178] on td "a dense table" at bounding box center [227, 172] width 57 height 15
click at [297, 153] on td "a dense table" at bounding box center [283, 157] width 57 height 15
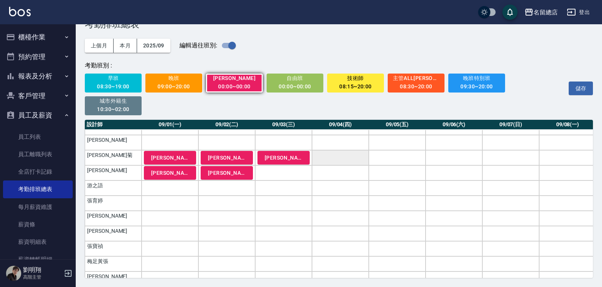
click at [354, 162] on td "a dense table" at bounding box center [340, 157] width 57 height 15
click at [388, 158] on td "a dense table" at bounding box center [397, 157] width 57 height 15
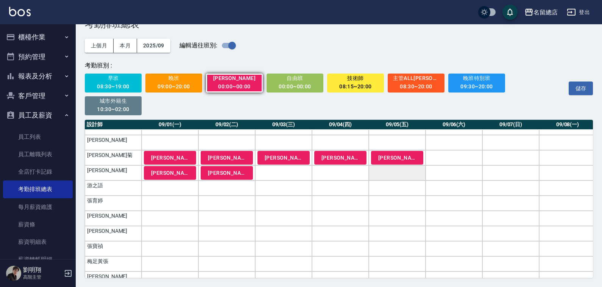
click at [391, 170] on td "a dense table" at bounding box center [397, 172] width 57 height 15
click at [351, 173] on td "a dense table" at bounding box center [340, 172] width 57 height 15
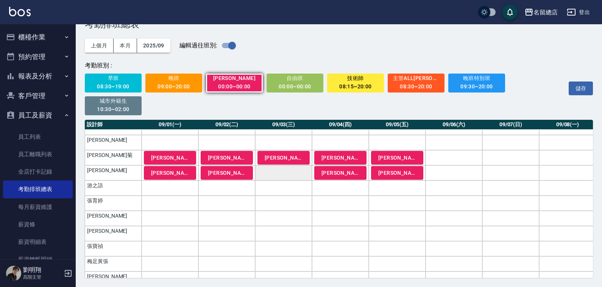
click at [279, 177] on td "a dense table" at bounding box center [283, 172] width 57 height 15
click at [454, 153] on td "a dense table" at bounding box center [454, 157] width 57 height 15
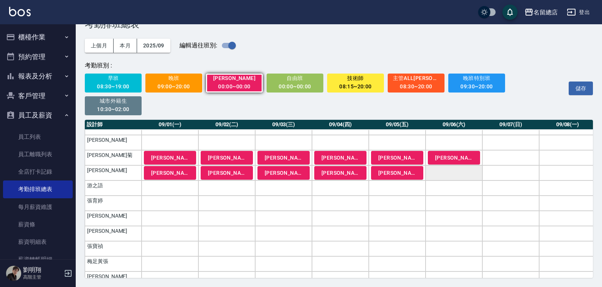
click at [458, 174] on td "a dense table" at bounding box center [454, 172] width 57 height 15
click at [502, 156] on td "a dense table" at bounding box center [511, 157] width 57 height 15
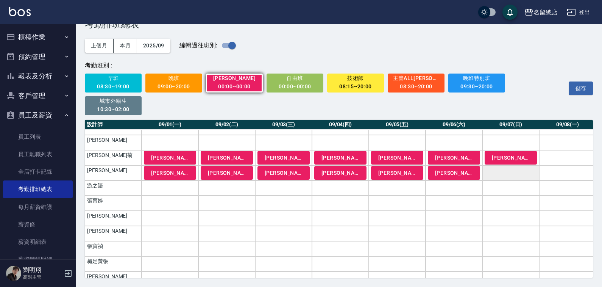
click at [502, 177] on td "a dense table" at bounding box center [511, 172] width 57 height 15
click at [563, 152] on td "a dense table" at bounding box center [568, 157] width 57 height 15
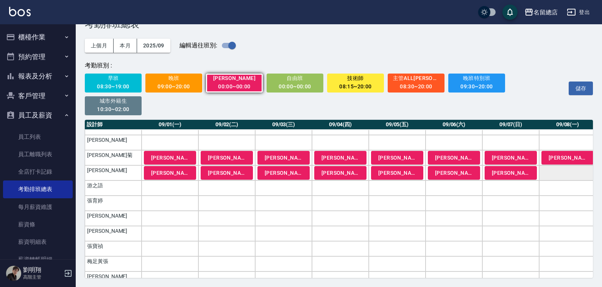
click at [559, 172] on td "a dense table" at bounding box center [568, 172] width 57 height 15
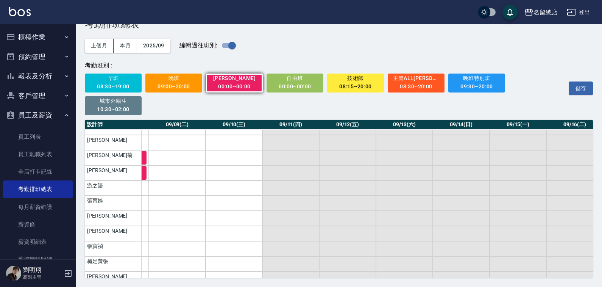
scroll to position [465, 430]
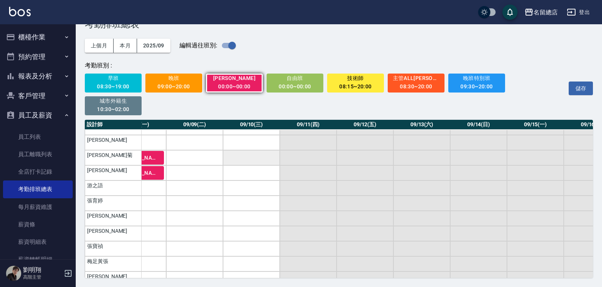
drag, startPoint x: 202, startPoint y: 161, endPoint x: 241, endPoint y: 160, distance: 39.0
click at [202, 161] on td "a dense table" at bounding box center [194, 157] width 57 height 15
click at [243, 159] on td "a dense table" at bounding box center [251, 157] width 57 height 15
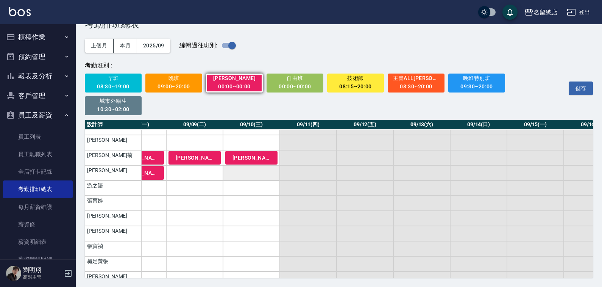
click at [246, 178] on td "a dense table" at bounding box center [251, 172] width 57 height 15
click at [192, 173] on td "a dense table" at bounding box center [194, 172] width 57 height 15
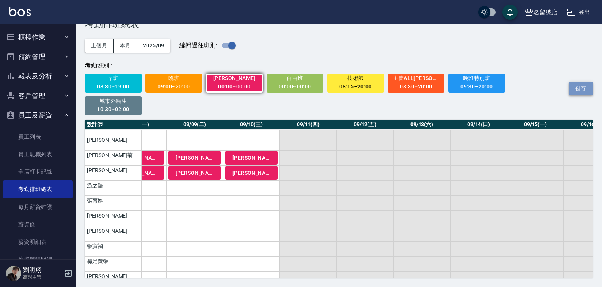
click at [586, 87] on button "儲存" at bounding box center [581, 88] width 24 height 14
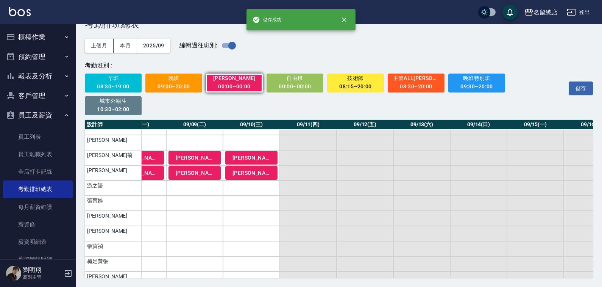
click at [228, 50] on input "checkbox" at bounding box center [232, 45] width 43 height 14
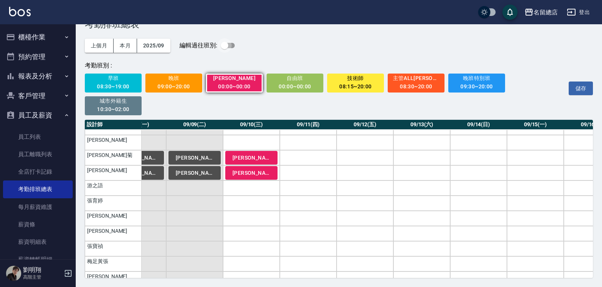
click at [228, 47] on input "checkbox" at bounding box center [224, 45] width 43 height 14
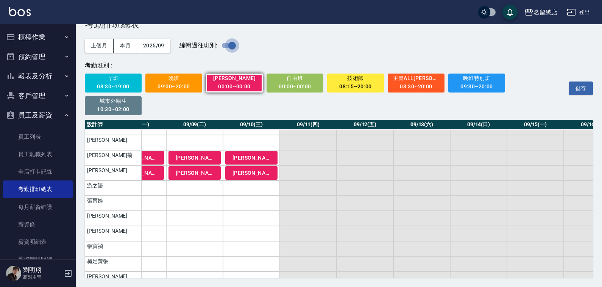
click at [227, 48] on input "checkbox" at bounding box center [232, 45] width 43 height 14
checkbox input "false"
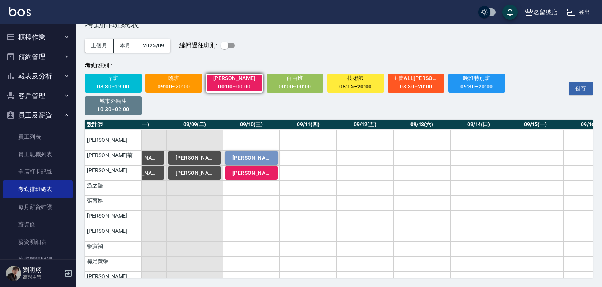
click at [263, 159] on span "[PERSON_NAME]" at bounding box center [252, 158] width 38 height 6
click at [256, 175] on span "[PERSON_NAME]" at bounding box center [252, 173] width 38 height 6
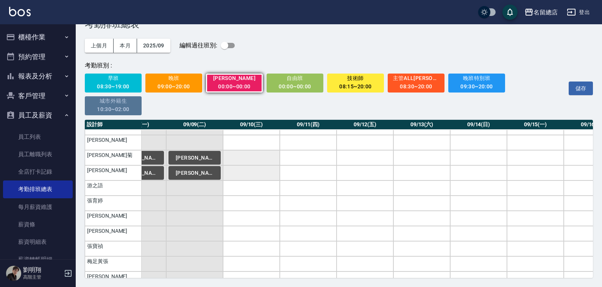
click at [110, 102] on span "城市外籍生" at bounding box center [113, 100] width 47 height 9
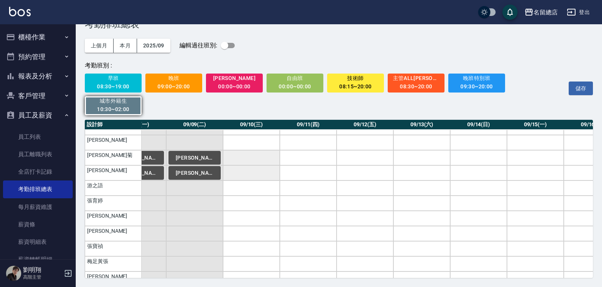
drag, startPoint x: 263, startPoint y: 160, endPoint x: 259, endPoint y: 168, distance: 9.7
click at [263, 160] on td "a dense table" at bounding box center [251, 157] width 57 height 15
click at [256, 172] on td "a dense table" at bounding box center [251, 172] width 57 height 15
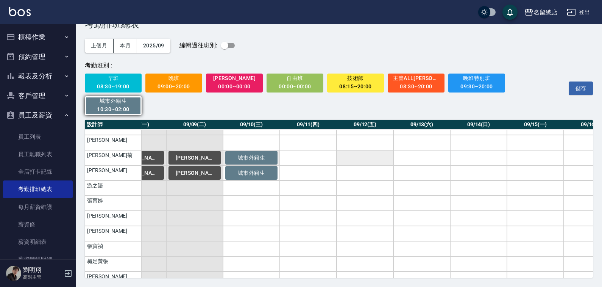
click at [377, 157] on td "a dense table" at bounding box center [365, 157] width 57 height 15
click at [369, 170] on td "a dense table" at bounding box center [365, 172] width 57 height 15
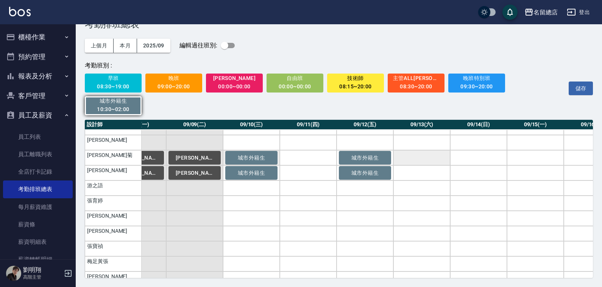
click at [422, 160] on td "a dense table" at bounding box center [422, 157] width 57 height 15
click at [418, 170] on td "a dense table" at bounding box center [422, 172] width 57 height 15
click at [244, 84] on div "00:00~00:00" at bounding box center [234, 86] width 47 height 9
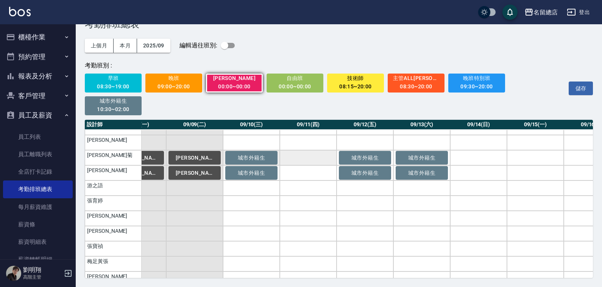
click at [324, 156] on td "a dense table" at bounding box center [308, 157] width 57 height 15
click at [321, 178] on td "a dense table" at bounding box center [308, 172] width 57 height 15
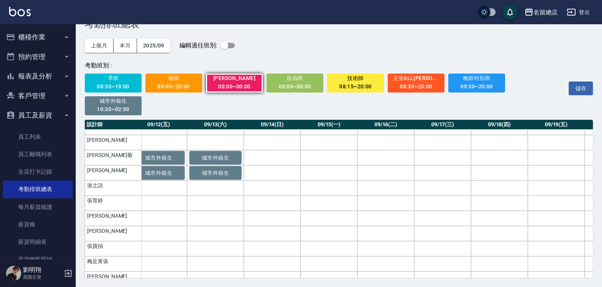
scroll to position [465, 639]
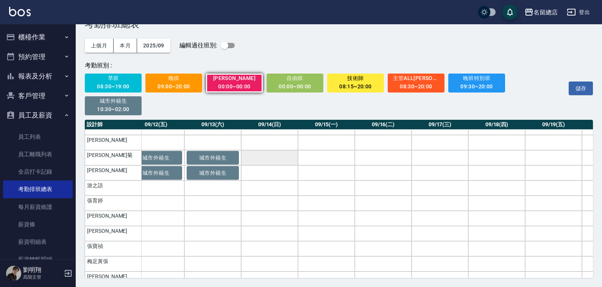
click at [274, 153] on td "a dense table" at bounding box center [269, 157] width 57 height 15
click at [309, 160] on td "a dense table" at bounding box center [326, 157] width 57 height 15
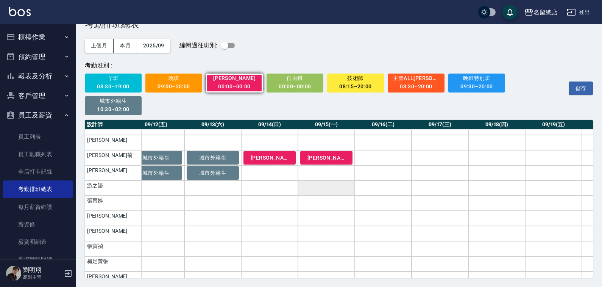
click at [272, 172] on td "a dense table" at bounding box center [269, 172] width 57 height 15
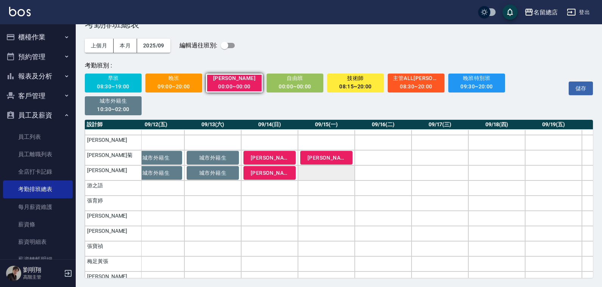
click at [320, 176] on td "a dense table" at bounding box center [326, 172] width 57 height 15
click at [385, 150] on td "a dense table" at bounding box center [383, 157] width 57 height 15
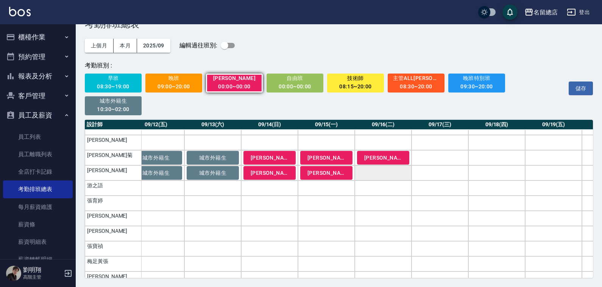
click at [381, 175] on td "a dense table" at bounding box center [383, 172] width 57 height 15
click at [429, 160] on td "a dense table" at bounding box center [440, 157] width 57 height 15
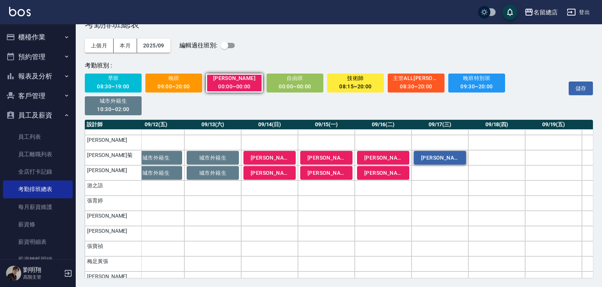
click at [435, 153] on button "[PERSON_NAME]" at bounding box center [440, 158] width 52 height 14
click at [497, 157] on td "a dense table" at bounding box center [497, 157] width 57 height 15
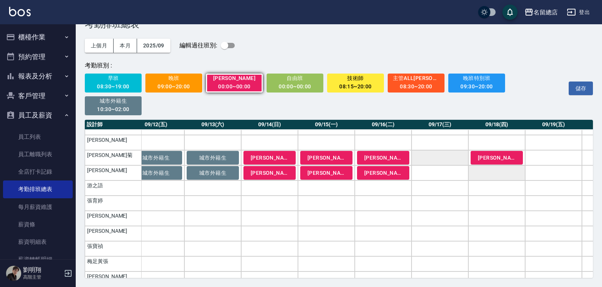
click at [491, 177] on td "a dense table" at bounding box center [497, 172] width 57 height 15
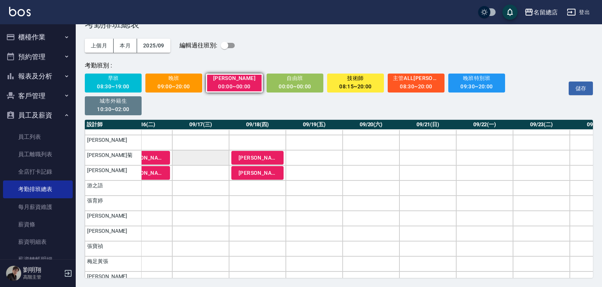
scroll to position [465, 892]
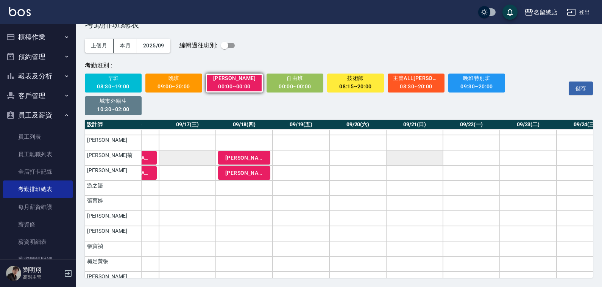
click at [418, 155] on td "a dense table" at bounding box center [414, 157] width 57 height 15
click at [416, 169] on td "a dense table" at bounding box center [414, 172] width 57 height 15
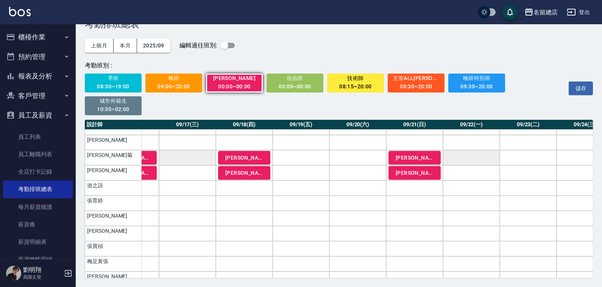
click at [468, 161] on td "a dense table" at bounding box center [471, 157] width 57 height 15
click at [467, 177] on td "a dense table" at bounding box center [471, 172] width 57 height 15
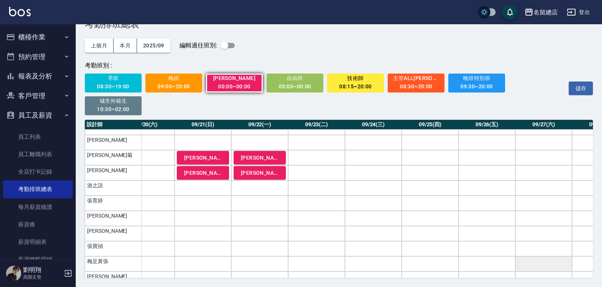
scroll to position [465, 1105]
click at [332, 160] on td "a dense table" at bounding box center [315, 157] width 57 height 15
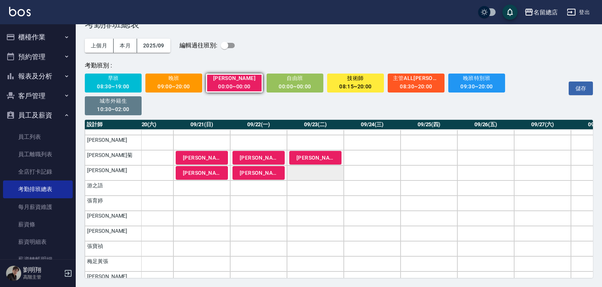
click at [329, 170] on td "a dense table" at bounding box center [315, 172] width 57 height 15
click at [424, 158] on td "a dense table" at bounding box center [429, 157] width 57 height 15
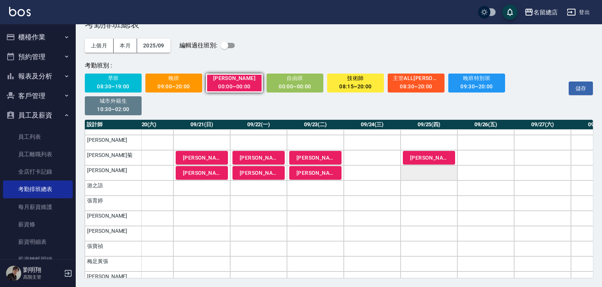
click at [433, 179] on td "a dense table" at bounding box center [429, 172] width 57 height 15
click at [475, 158] on td "a dense table" at bounding box center [486, 157] width 57 height 15
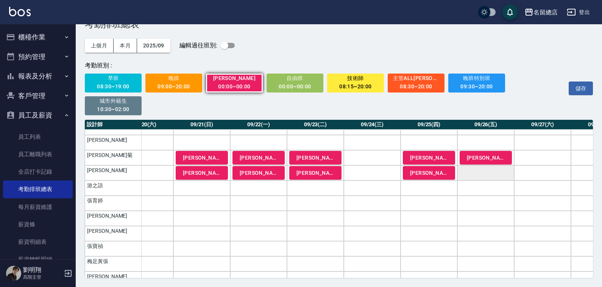
click at [483, 173] on td "a dense table" at bounding box center [486, 172] width 57 height 15
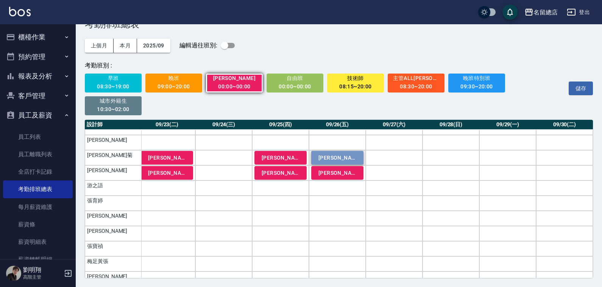
click at [329, 152] on button "[PERSON_NAME]" at bounding box center [337, 158] width 52 height 14
click at [341, 173] on span "[PERSON_NAME]" at bounding box center [338, 173] width 38 height 6
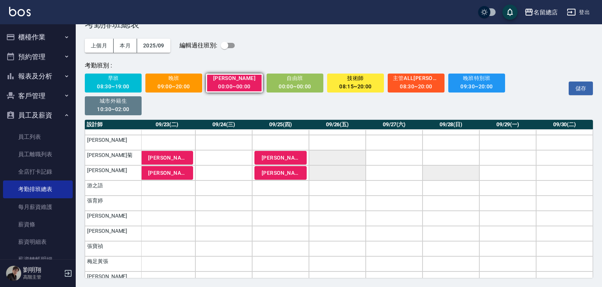
click at [448, 157] on td "a dense table" at bounding box center [451, 157] width 57 height 15
click at [448, 174] on td "a dense table" at bounding box center [451, 172] width 57 height 15
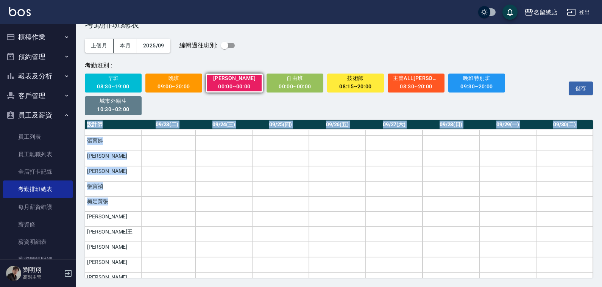
scroll to position [540, 1257]
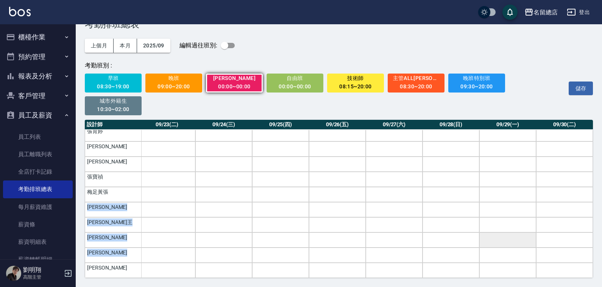
drag, startPoint x: 472, startPoint y: 272, endPoint x: 526, endPoint y: 240, distance: 63.0
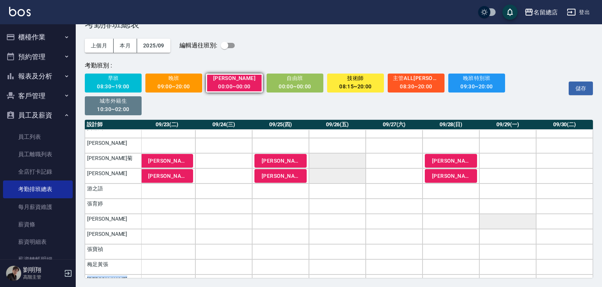
scroll to position [465, 1257]
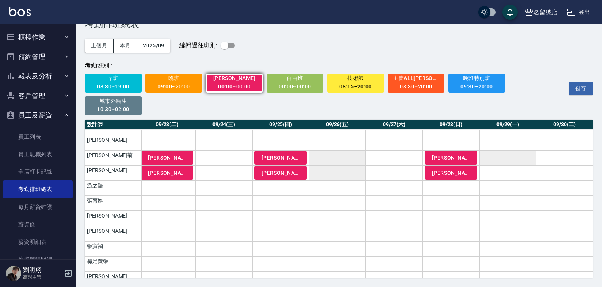
click at [495, 153] on td "a dense table" at bounding box center [508, 157] width 57 height 15
click at [571, 160] on td "a dense table" at bounding box center [565, 157] width 57 height 15
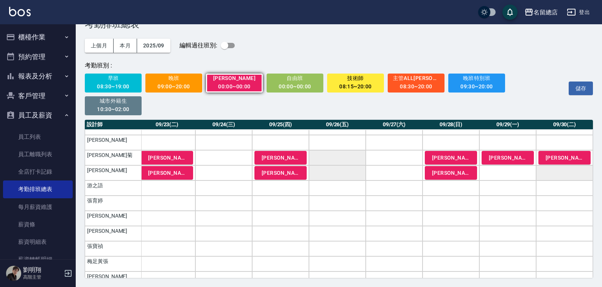
click at [560, 178] on td "a dense table" at bounding box center [565, 172] width 57 height 15
click at [452, 170] on span "[PERSON_NAME]" at bounding box center [451, 173] width 38 height 6
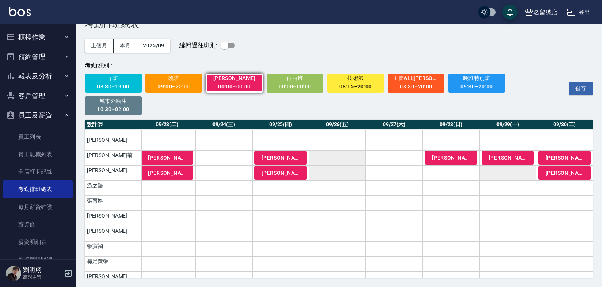
click at [491, 174] on td "a dense table" at bounding box center [508, 172] width 57 height 15
click at [450, 174] on td "a dense table" at bounding box center [451, 172] width 57 height 15
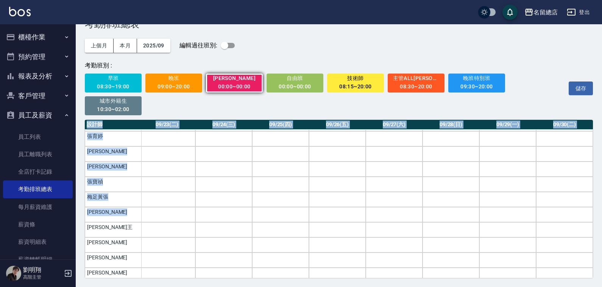
scroll to position [540, 1257]
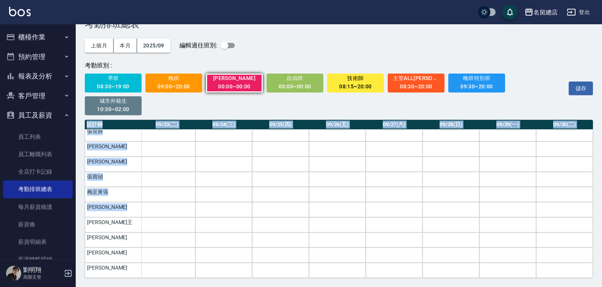
drag, startPoint x: 531, startPoint y: 278, endPoint x: 594, endPoint y: 239, distance: 74.0
click at [594, 240] on div "ATTENDANCE EMPLOYEE SCHEDULE 考勤排班總表 上個月 本月 2025/09 編輯過往班別: 考勤班別 : 早班 08:30~19:0…" at bounding box center [339, 144] width 527 height 285
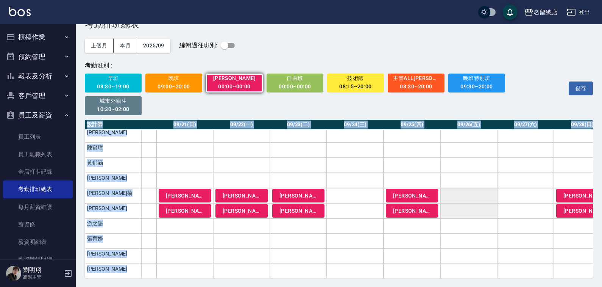
scroll to position [427, 1257]
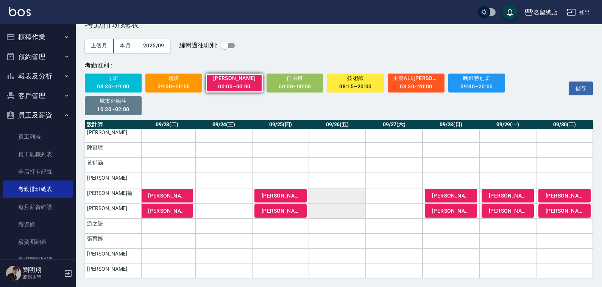
click at [585, 80] on div "儲存" at bounding box center [572, 86] width 43 height 17
drag, startPoint x: 580, startPoint y: 88, endPoint x: 581, endPoint y: 96, distance: 8.3
click at [581, 88] on button "儲存" at bounding box center [581, 88] width 24 height 14
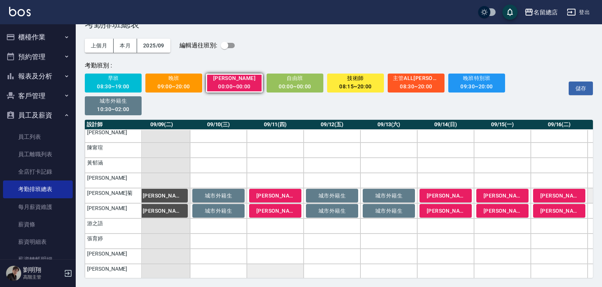
scroll to position [427, 461]
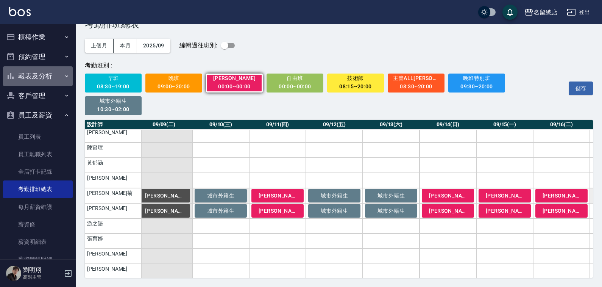
click at [48, 79] on button "報表及分析" at bounding box center [38, 76] width 70 height 20
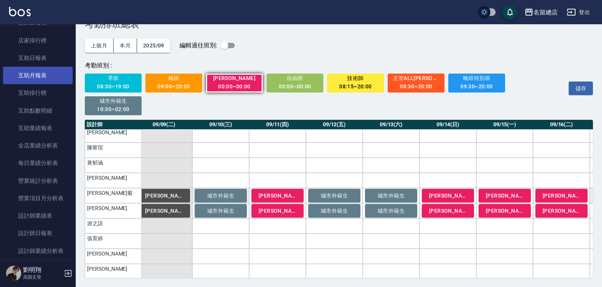
scroll to position [114, 0]
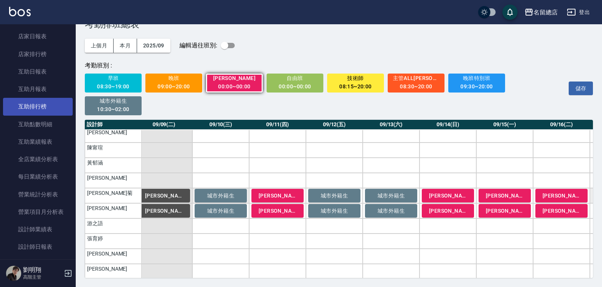
click at [46, 106] on link "互助排行榜" at bounding box center [38, 106] width 70 height 17
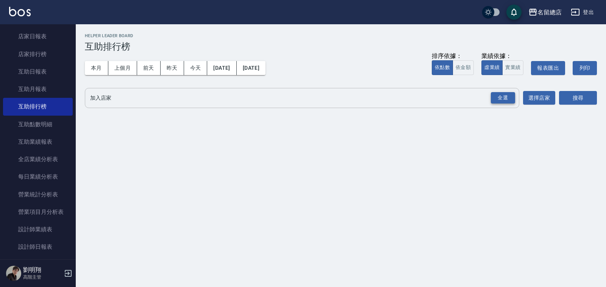
click at [505, 98] on div "全選" at bounding box center [503, 98] width 24 height 12
click at [574, 95] on button "搜尋" at bounding box center [578, 98] width 38 height 14
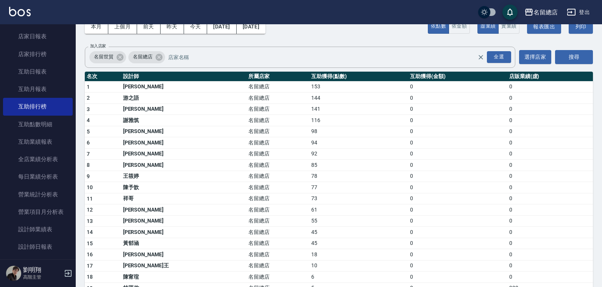
scroll to position [152, 0]
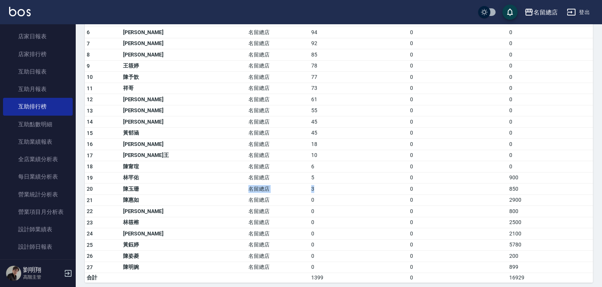
drag, startPoint x: 230, startPoint y: 189, endPoint x: 279, endPoint y: 188, distance: 49.3
click at [279, 188] on tr "20 [PERSON_NAME]留總店 3 0 850" at bounding box center [339, 188] width 509 height 11
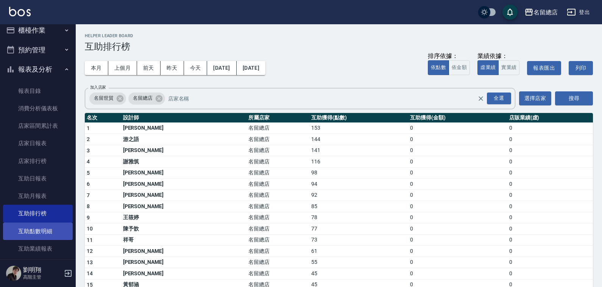
scroll to position [0, 0]
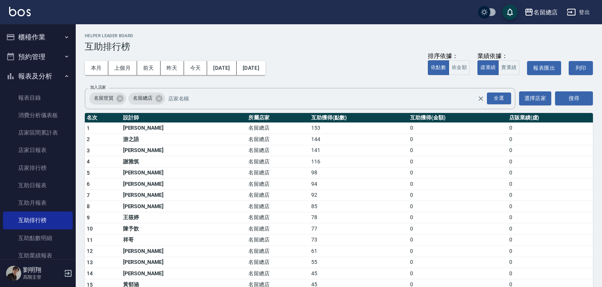
click at [50, 70] on button "報表及分析" at bounding box center [38, 76] width 70 height 20
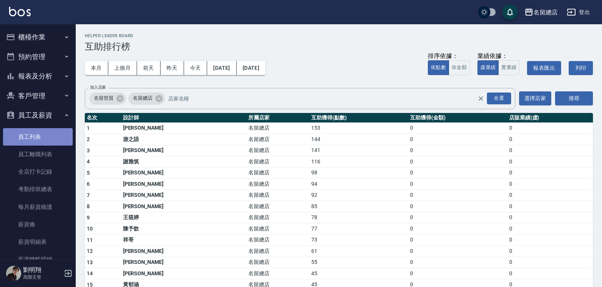
click at [41, 139] on link "員工列表" at bounding box center [38, 136] width 70 height 17
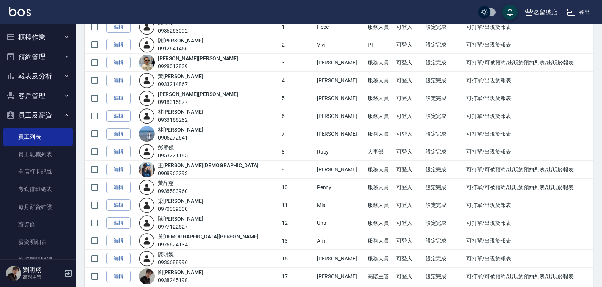
scroll to position [152, 0]
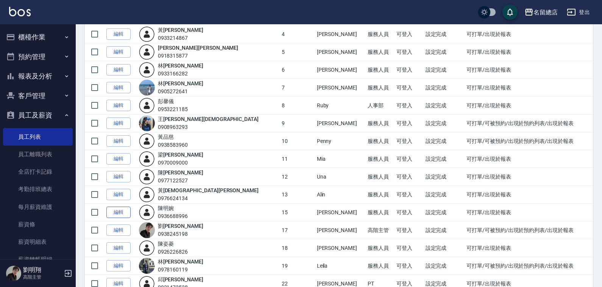
click at [114, 212] on link "編輯" at bounding box center [118, 213] width 24 height 12
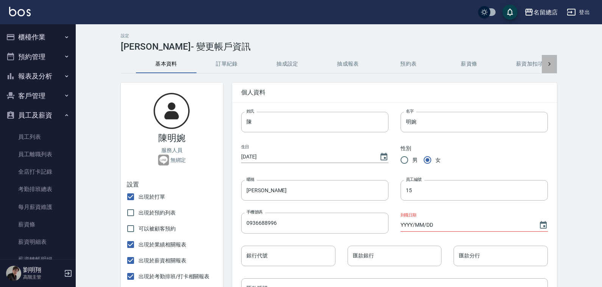
click at [544, 58] on div at bounding box center [549, 64] width 15 height 18
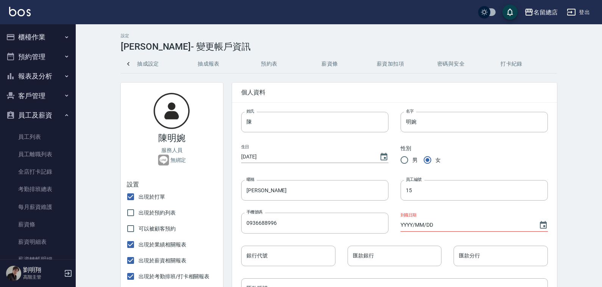
scroll to position [0, 139]
click at [397, 61] on button "薪資加扣項" at bounding box center [390, 64] width 61 height 18
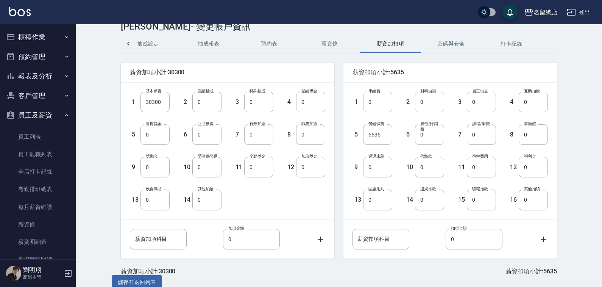
scroll to position [31, 0]
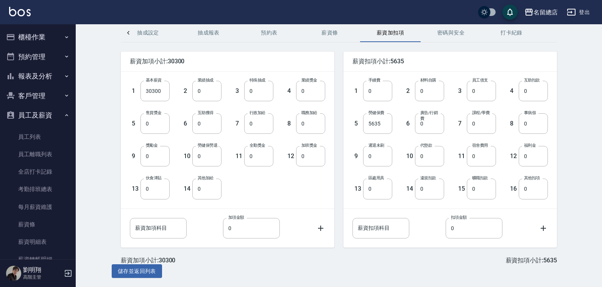
click at [450, 28] on button "密碼與安全" at bounding box center [451, 33] width 61 height 18
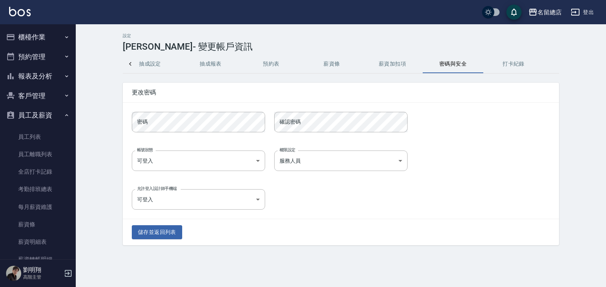
click at [364, 52] on div "設定 [PERSON_NAME] - 變更帳戶資訊" at bounding box center [341, 42] width 437 height 19
click at [407, 62] on button "薪資加扣項" at bounding box center [392, 64] width 61 height 18
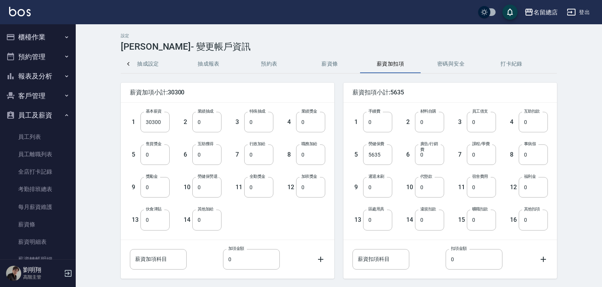
click at [332, 65] on button "薪資條" at bounding box center [330, 64] width 61 height 18
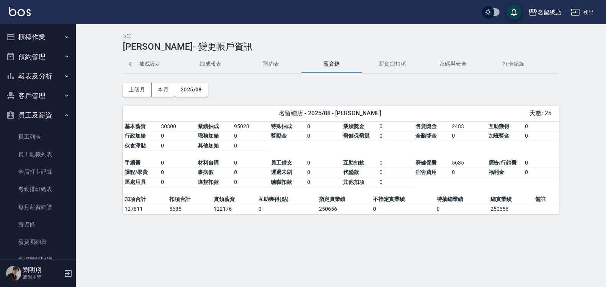
click at [265, 63] on button "預約表" at bounding box center [271, 64] width 61 height 18
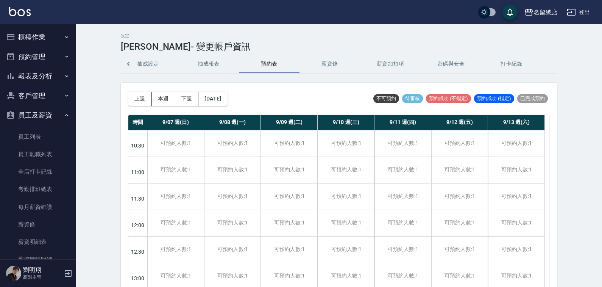
click at [215, 67] on button "抽成報表" at bounding box center [208, 64] width 61 height 18
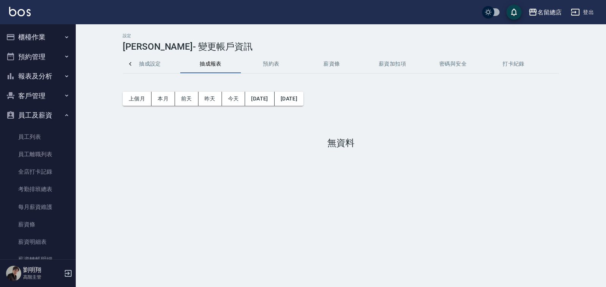
click at [133, 64] on icon at bounding box center [131, 64] width 8 height 8
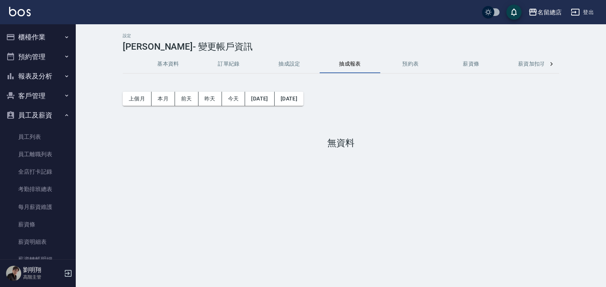
click at [330, 67] on button "抽成報表" at bounding box center [350, 64] width 61 height 18
click at [279, 59] on button "抽成設定" at bounding box center [289, 64] width 61 height 18
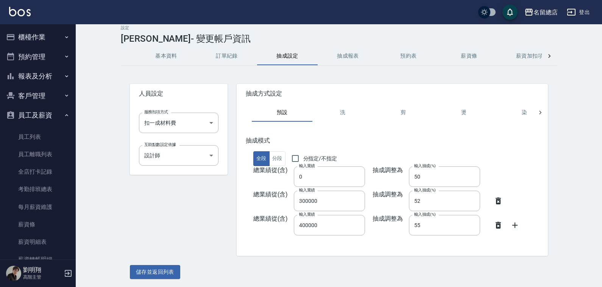
scroll to position [9, 0]
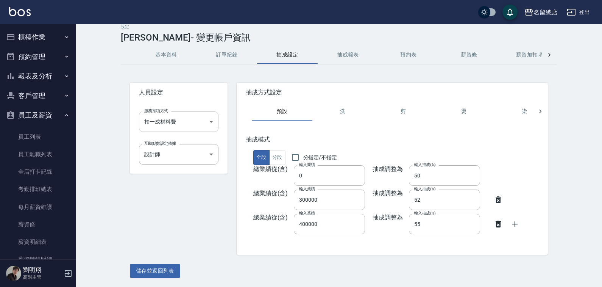
click at [197, 119] on body "名留總店 登出 櫃檯作業 打帳單 帳單列表 掛單列表 座位開單 營業儀表板 現金收支登錄 高階收支登錄 材料自購登錄 每日結帳 排班表 現場電腦打卡 掃碼打卡…" at bounding box center [301, 139] width 602 height 296
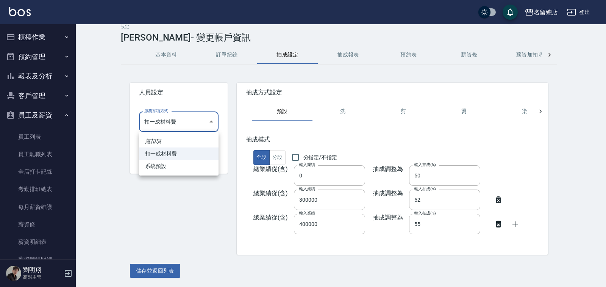
click at [195, 119] on div at bounding box center [303, 143] width 606 height 287
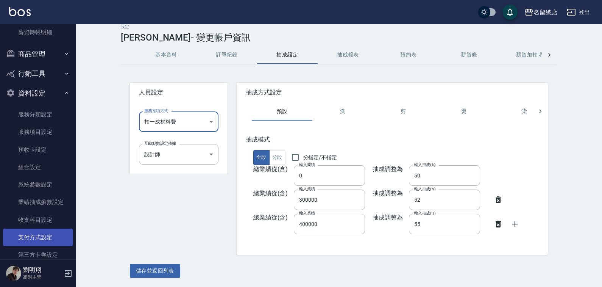
scroll to position [261, 0]
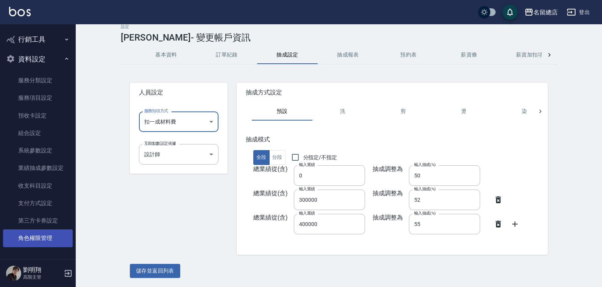
click at [49, 233] on link "角色權限管理" at bounding box center [38, 237] width 70 height 17
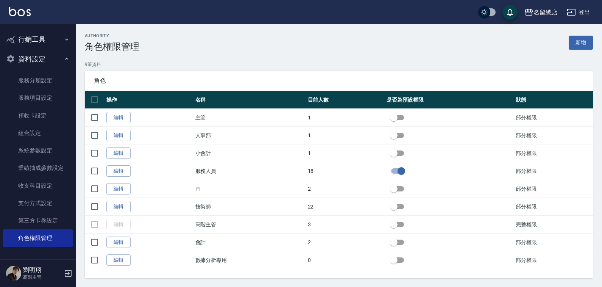
click at [111, 169] on link "編輯" at bounding box center [118, 171] width 24 height 12
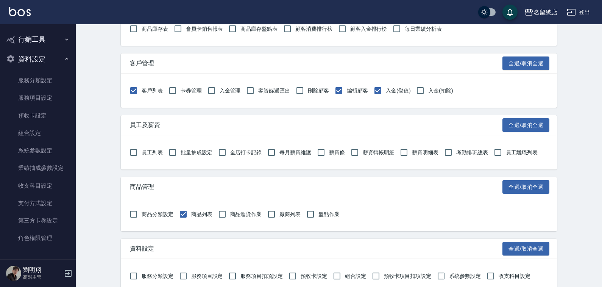
scroll to position [341, 0]
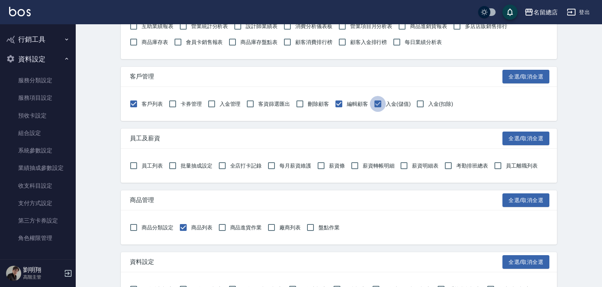
click at [380, 103] on input "入金(儲值)" at bounding box center [378, 104] width 16 height 16
checkbox input "false"
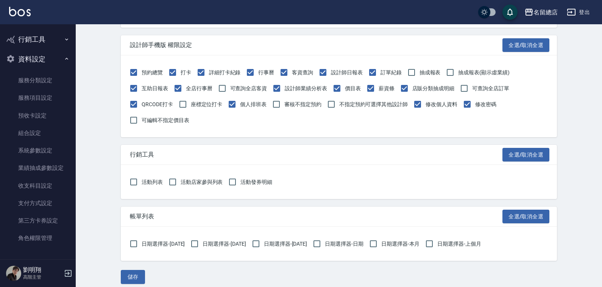
scroll to position [889, 0]
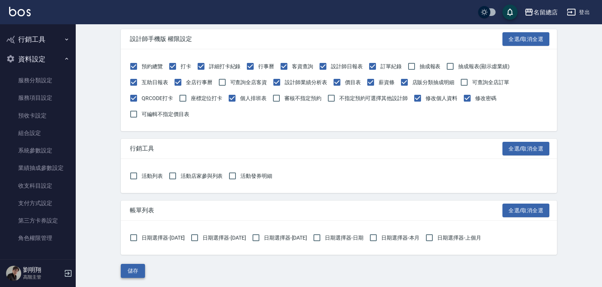
click at [130, 270] on button "儲存" at bounding box center [133, 271] width 24 height 14
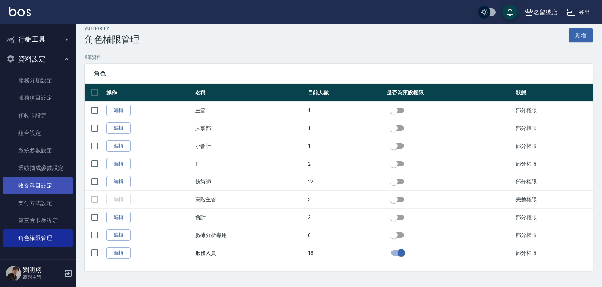
scroll to position [9, 0]
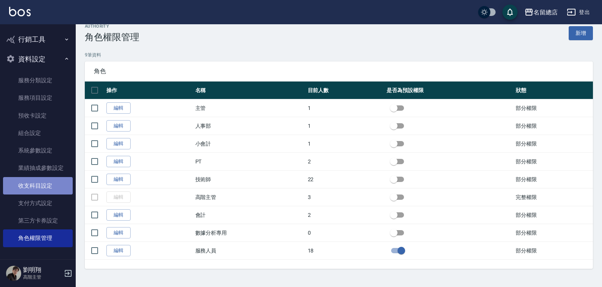
click at [39, 187] on link "收支科目設定" at bounding box center [38, 185] width 70 height 17
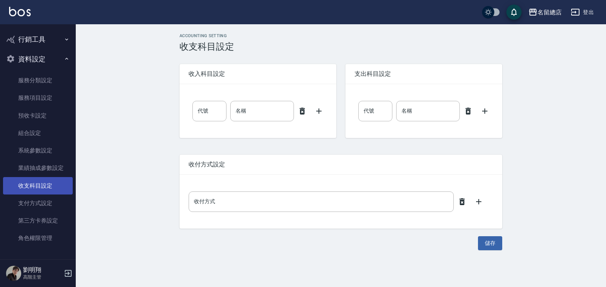
type input "0"
type input "售貨費用"
type input "0"
type input "售貨費用"
type input "轉帳"
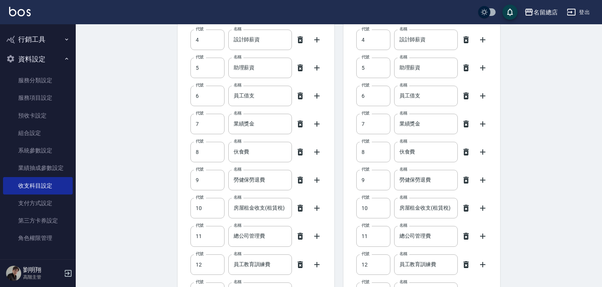
scroll to position [189, 0]
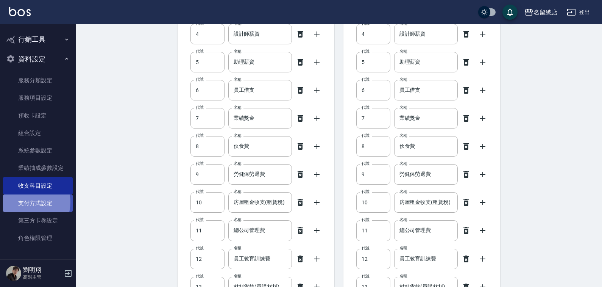
click at [26, 202] on link "支付方式設定" at bounding box center [38, 202] width 70 height 17
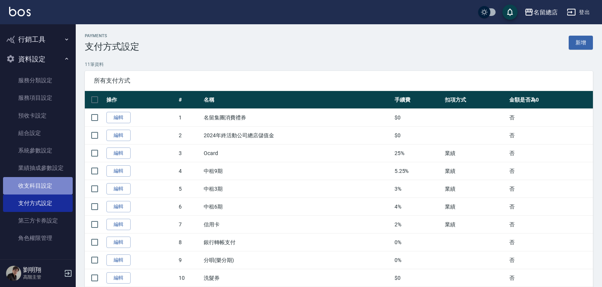
click at [42, 183] on link "收支科目設定" at bounding box center [38, 185] width 70 height 17
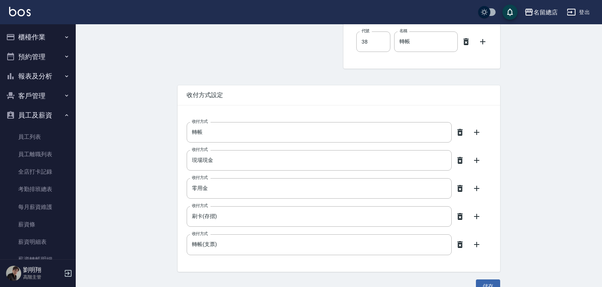
click at [55, 20] on div "名留總店 登出" at bounding box center [301, 12] width 602 height 24
click at [43, 37] on button "櫃檯作業" at bounding box center [38, 37] width 70 height 20
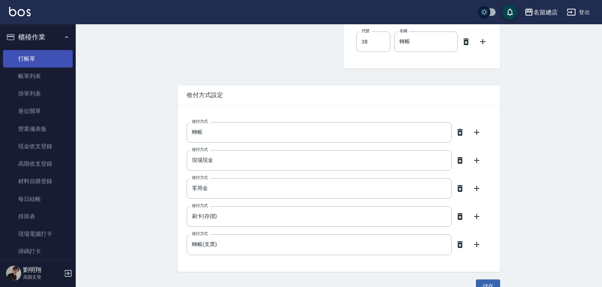
click at [44, 55] on link "打帳單" at bounding box center [38, 58] width 70 height 17
